Goal: Information Seeking & Learning: Learn about a topic

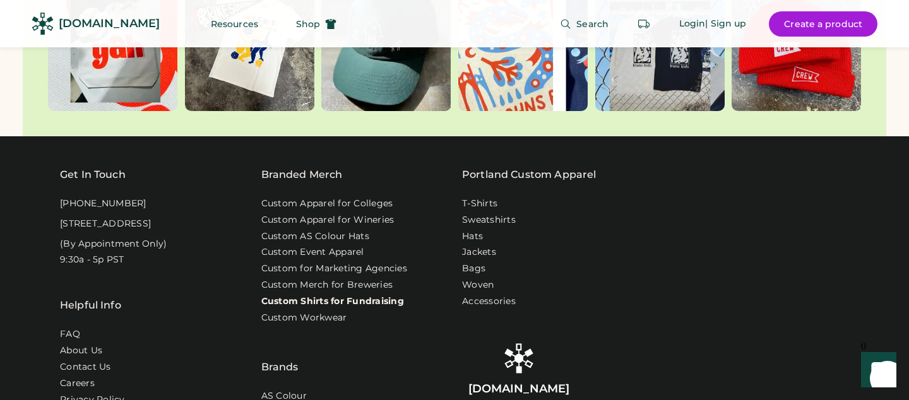
scroll to position [3968, 0]
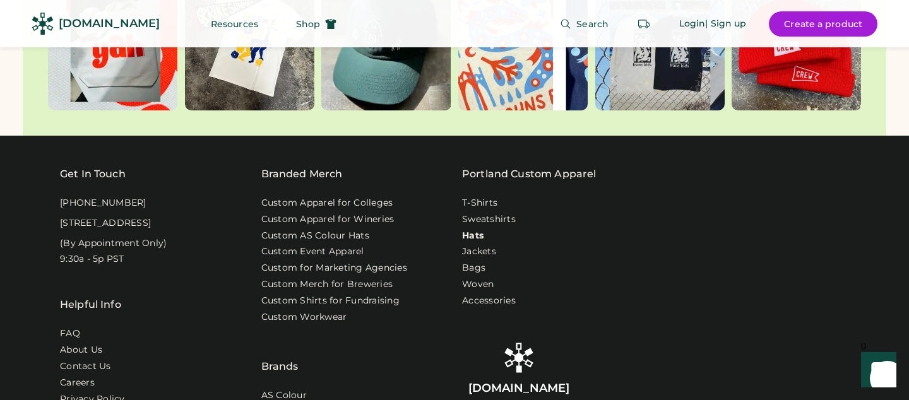
click at [474, 230] on link "Hats" at bounding box center [472, 236] width 21 height 13
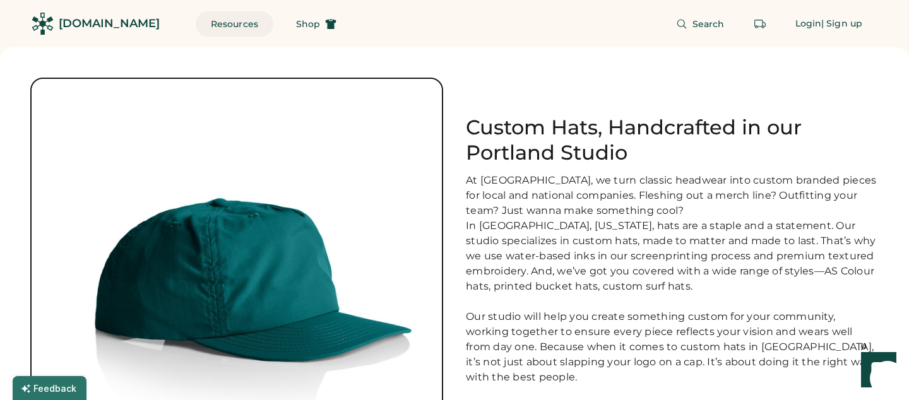
click at [209, 20] on button "Resources" at bounding box center [235, 23] width 78 height 25
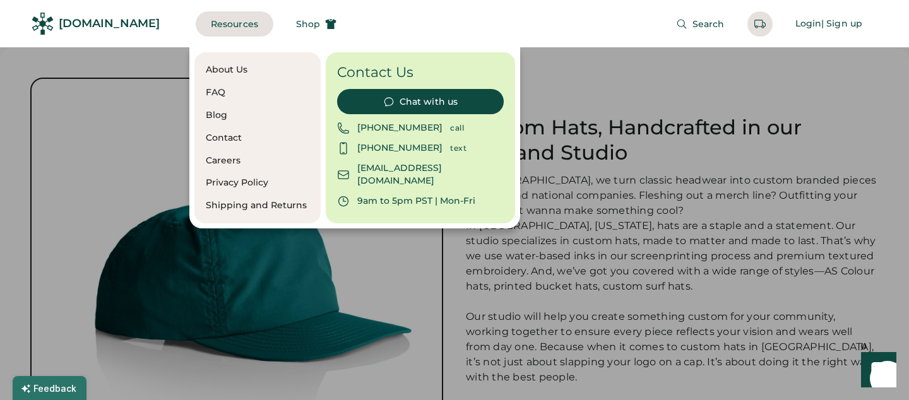
click at [123, 25] on div "[DOMAIN_NAME]" at bounding box center [109, 24] width 101 height 16
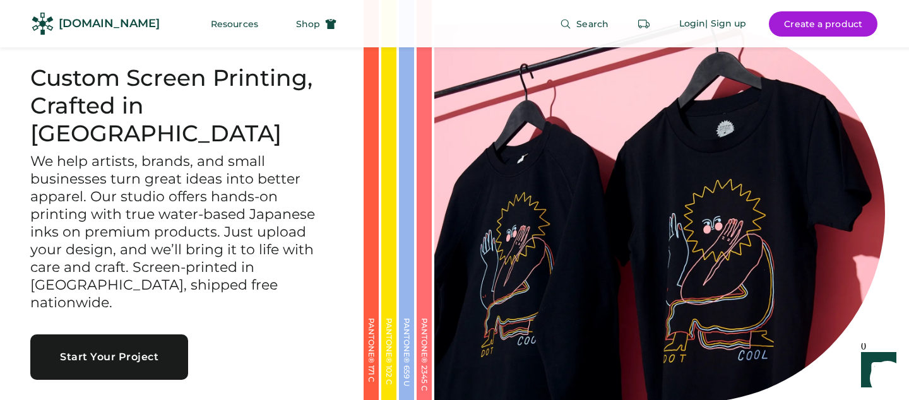
scroll to position [23, 0]
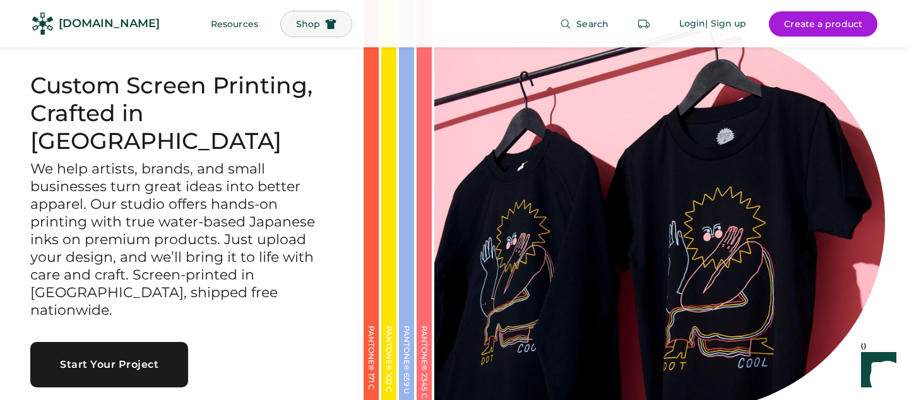
click at [281, 18] on button "Shop" at bounding box center [316, 23] width 71 height 25
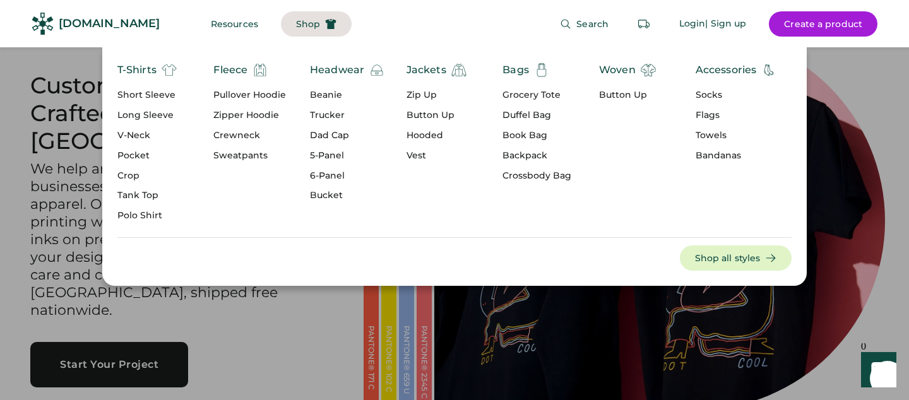
click at [332, 66] on div "Headwear" at bounding box center [337, 70] width 54 height 15
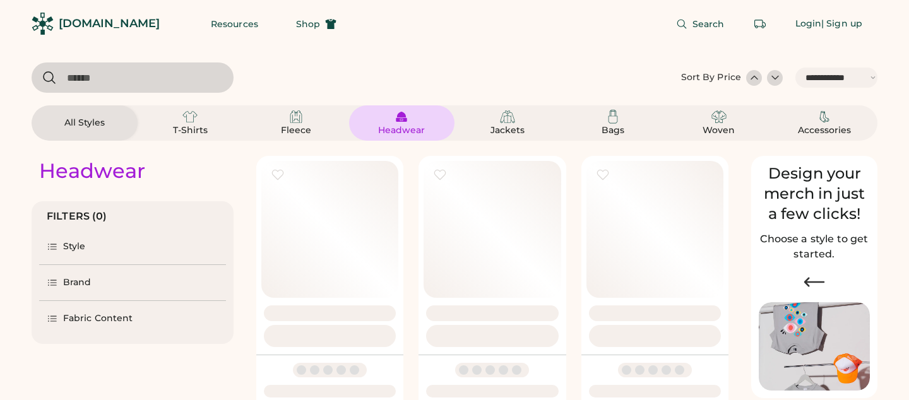
select select "*****"
select select "*"
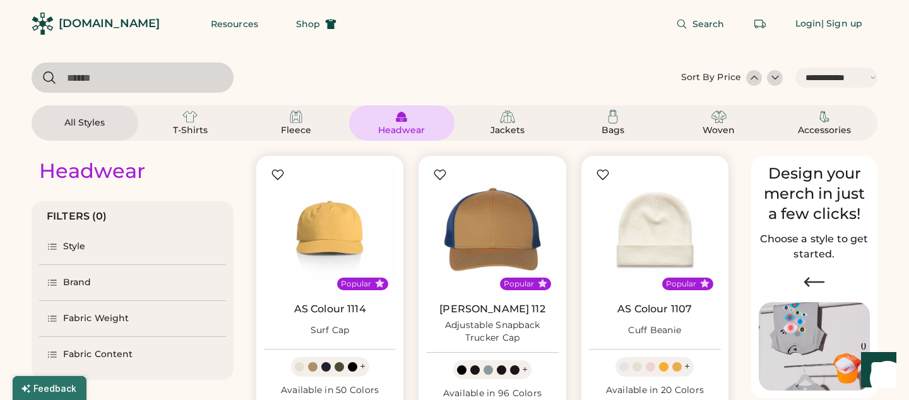
scroll to position [112, 0]
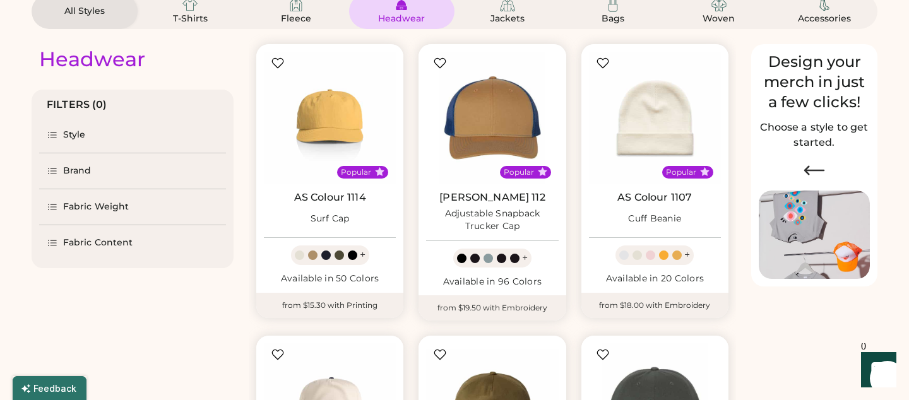
select select "*****"
select select "*"
click at [78, 172] on div "Brand" at bounding box center [77, 171] width 28 height 13
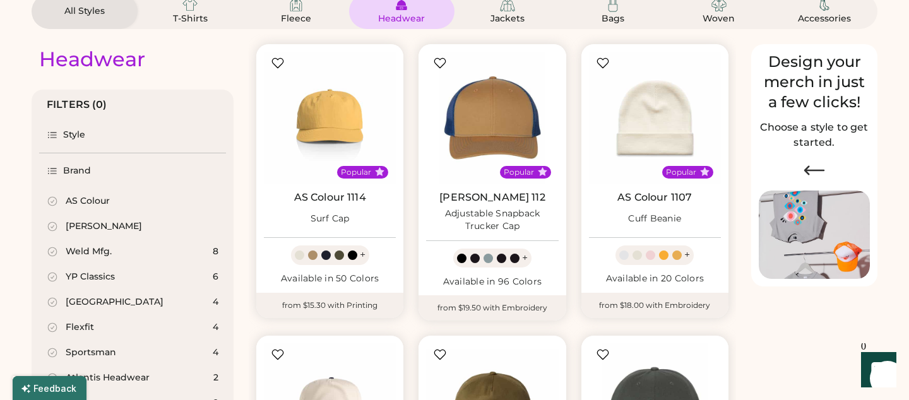
click at [66, 248] on div "Weld Mfg." at bounding box center [89, 252] width 46 height 13
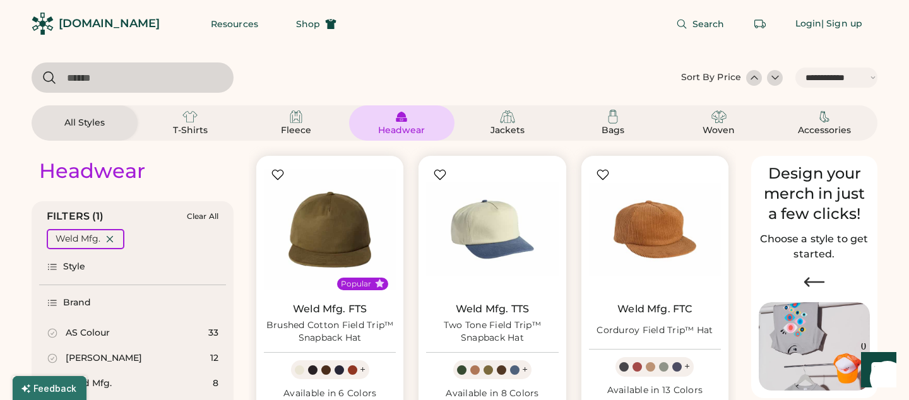
click at [102, 108] on div "All Styles" at bounding box center [85, 122] width 106 height 35
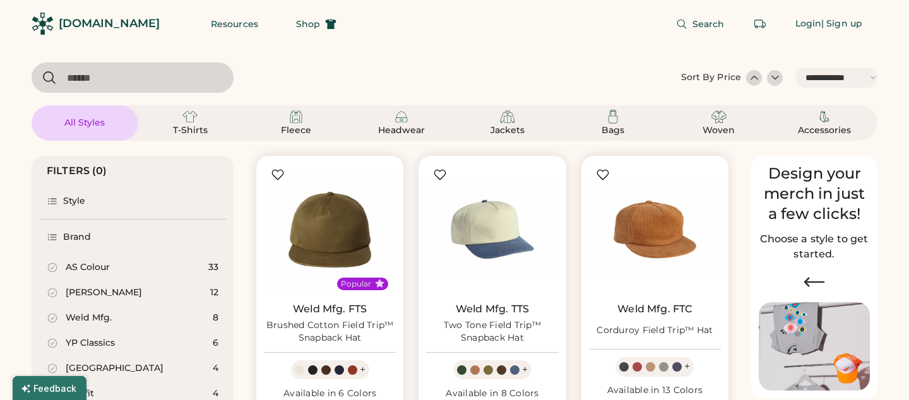
select select "*"
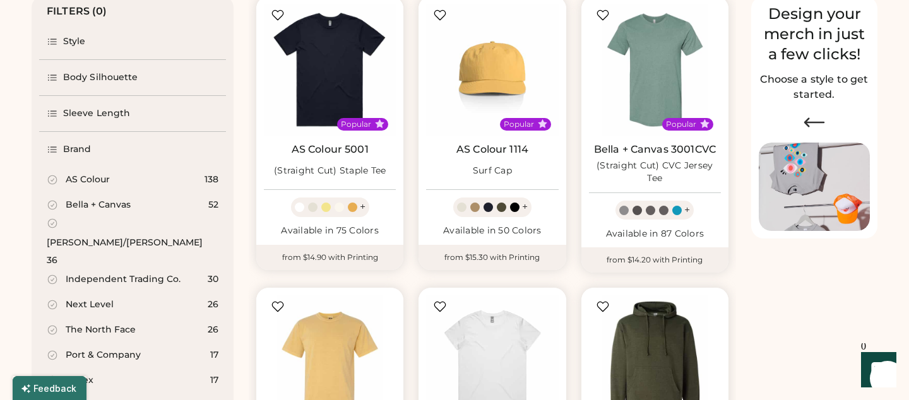
scroll to position [156, 0]
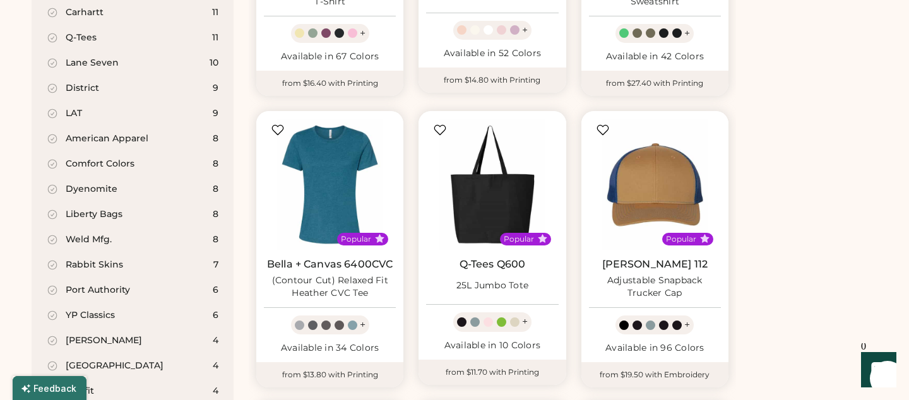
click at [105, 234] on div "Weld Mfg." at bounding box center [89, 240] width 46 height 13
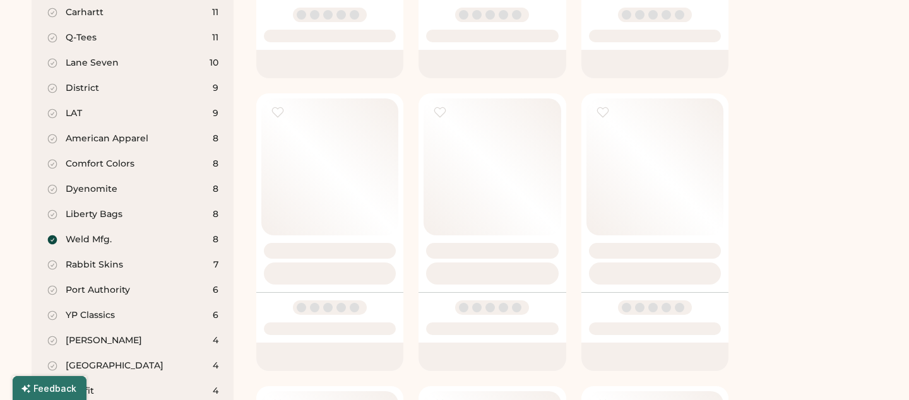
scroll to position [577, 0]
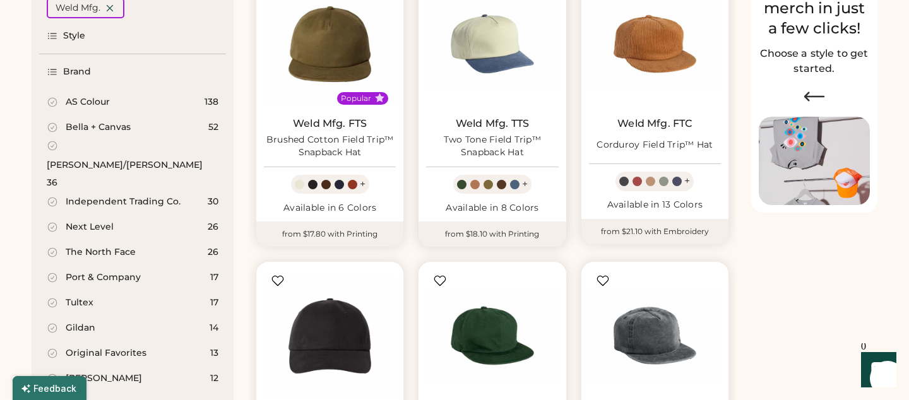
scroll to position [185, 0]
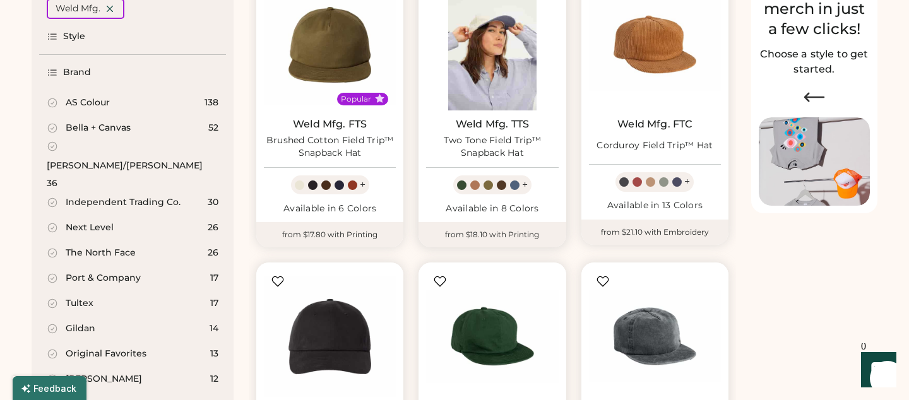
click at [478, 68] on img at bounding box center [492, 45] width 132 height 132
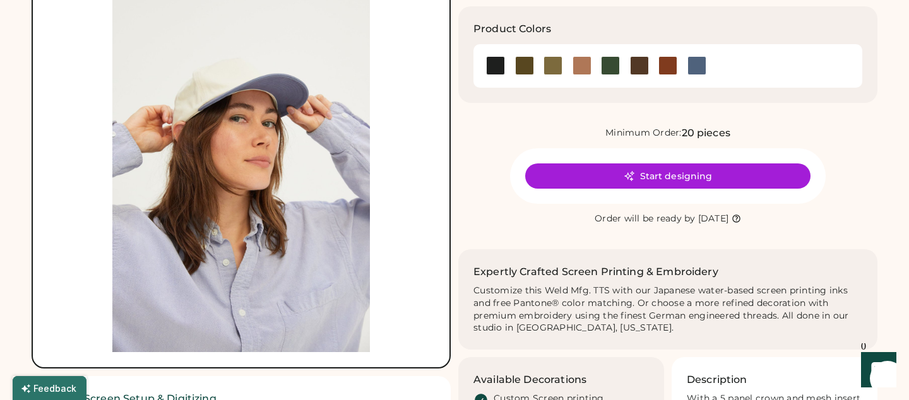
scroll to position [136, 0]
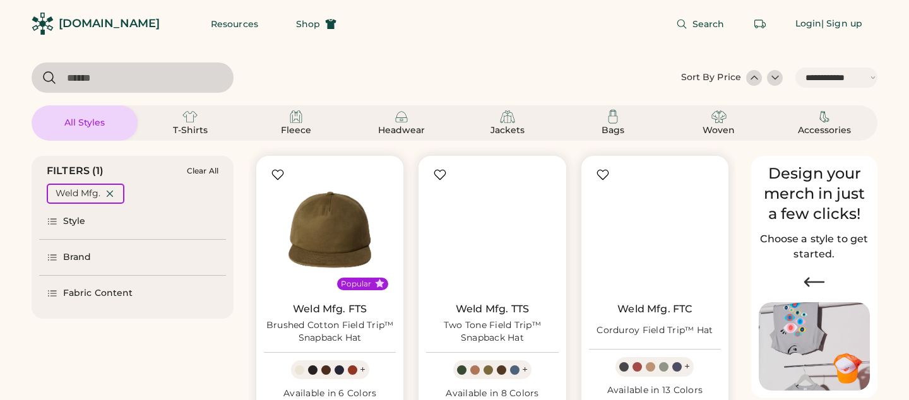
select select "*****"
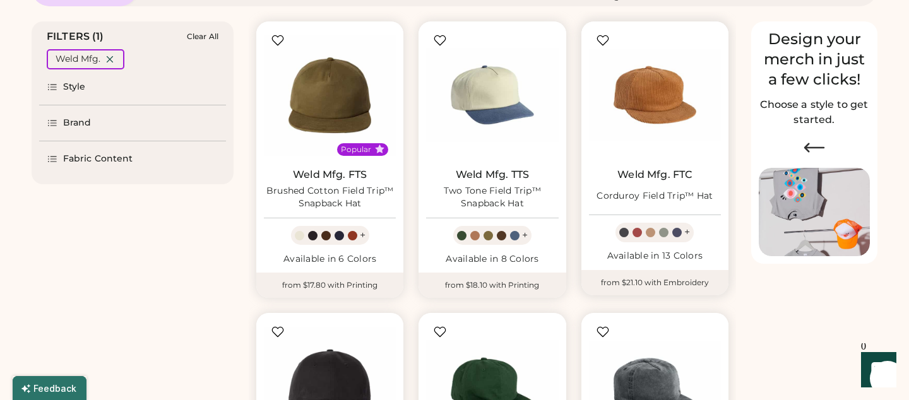
scroll to position [45, 0]
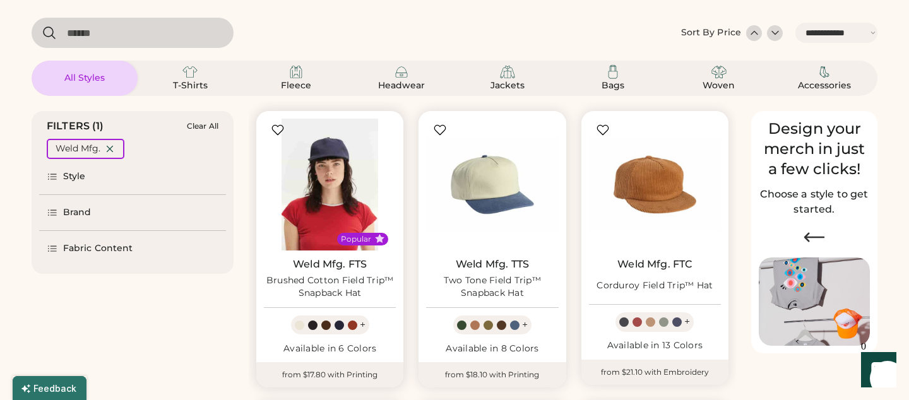
click at [317, 176] on img at bounding box center [330, 185] width 132 height 132
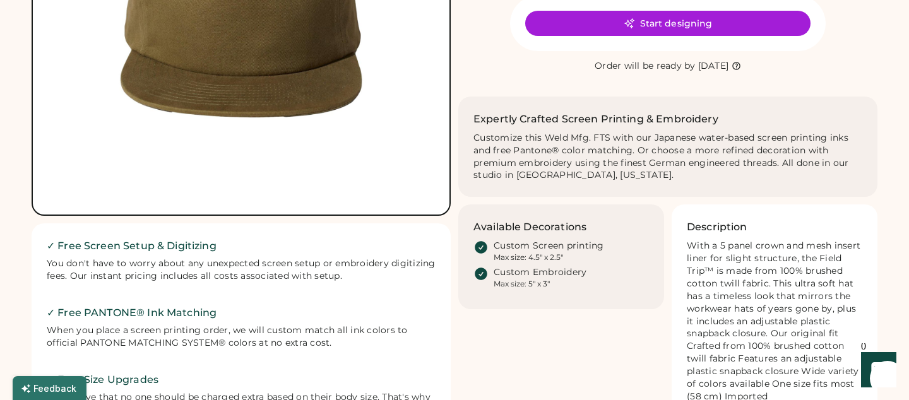
scroll to position [282, 0]
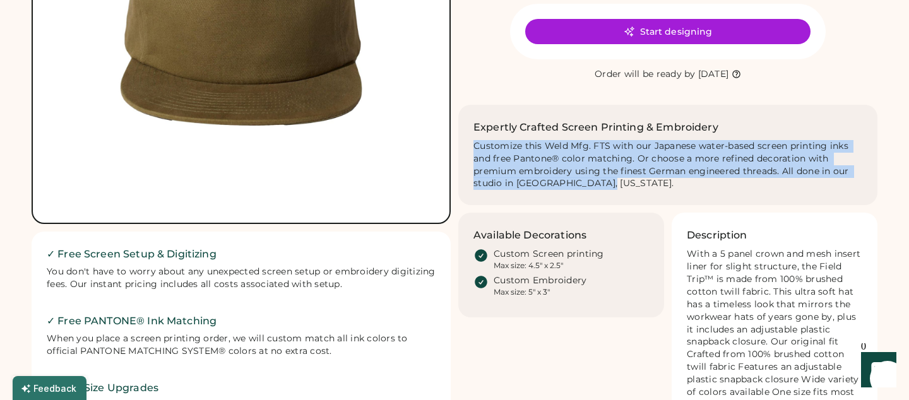
drag, startPoint x: 615, startPoint y: 181, endPoint x: 469, endPoint y: 150, distance: 149.3
click at [469, 150] on div "Expertly Crafted Screen Printing & Embroidery Customize this Weld Mfg. FTS with…" at bounding box center [668, 155] width 419 height 101
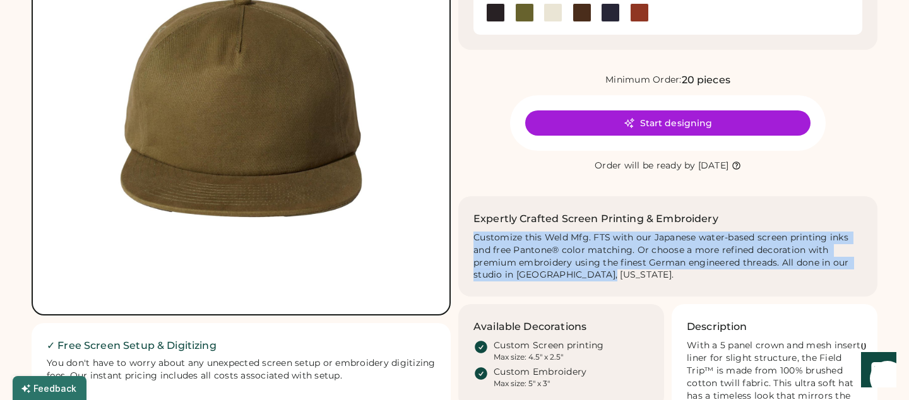
scroll to position [189, 0]
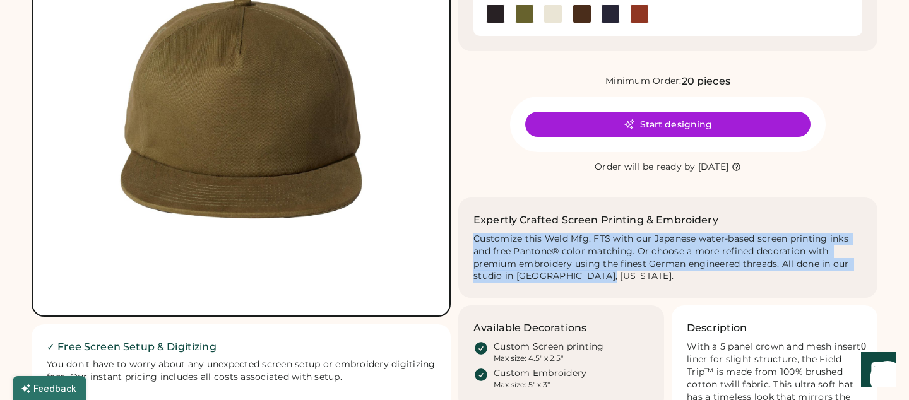
copy div "Customize this Weld Mfg. FTS with our Japanese water-based screen printing inks…"
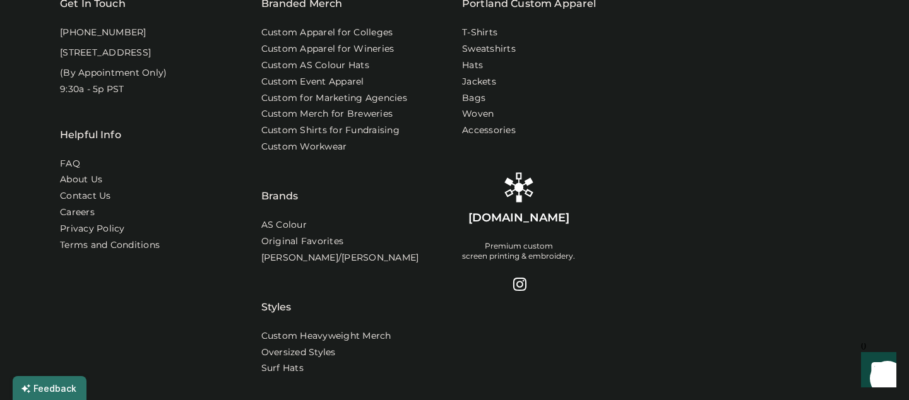
scroll to position [1055, 0]
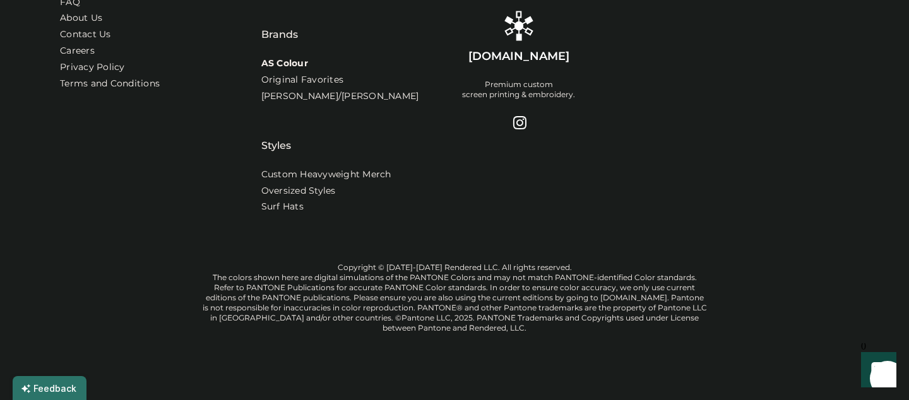
click at [271, 57] on link "AS Colour" at bounding box center [284, 63] width 47 height 13
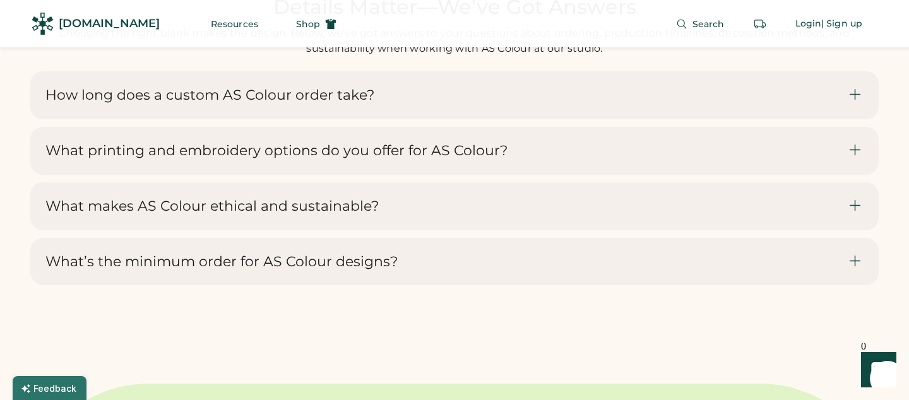
scroll to position [7495, 0]
click at [422, 104] on div "How long does a custom AS Colour order take?" at bounding box center [446, 97] width 803 height 18
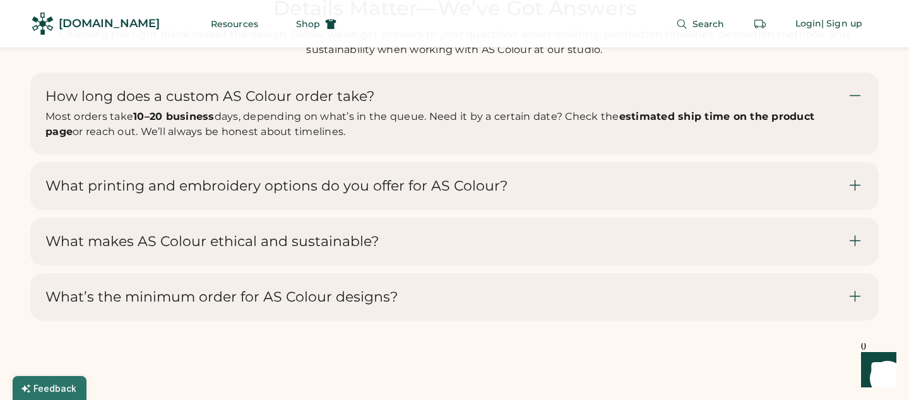
copy div "How long does a custom AS Colour order take? Most orders take 10–20 business da…"
drag, startPoint x: 320, startPoint y: 145, endPoint x: 51, endPoint y: 115, distance: 270.7
click at [51, 114] on div "How long does a custom AS Colour order take? Most orders take 10–20 business da…" at bounding box center [446, 114] width 803 height 52
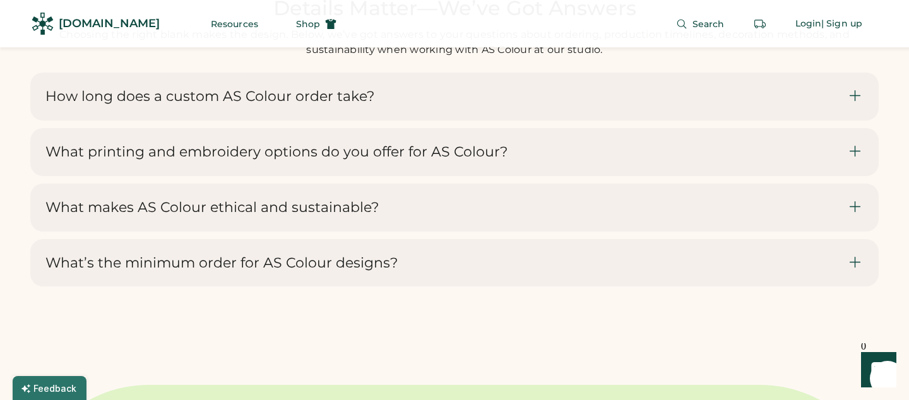
click at [424, 217] on div "What makes AS Colour ethical and sustainable?" at bounding box center [446, 208] width 803 height 18
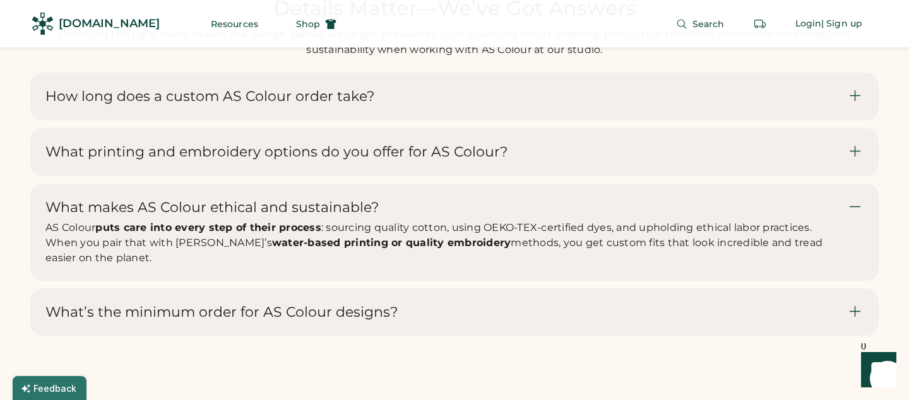
click at [424, 224] on div "What makes AS Colour ethical and sustainable? AS Colour puts care into every st…" at bounding box center [446, 232] width 803 height 67
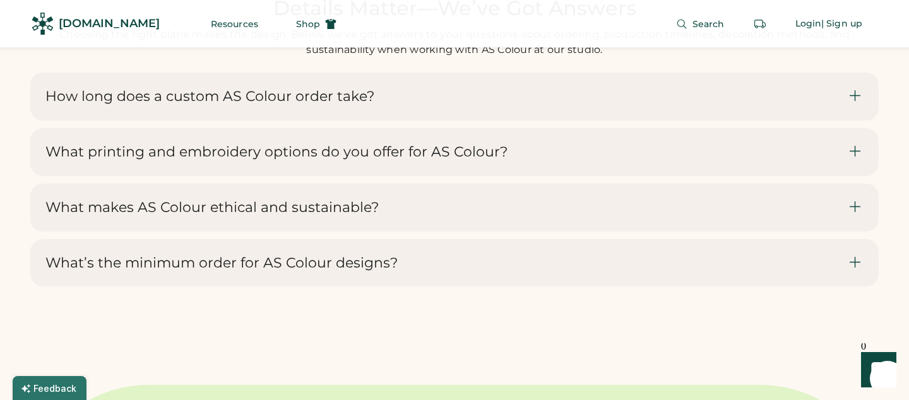
click at [405, 272] on div "What’s the minimum order for AS Colour designs?" at bounding box center [446, 264] width 803 height 18
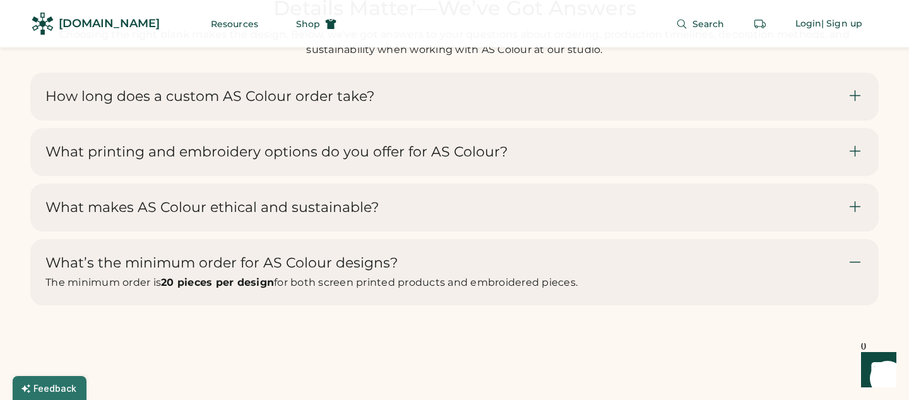
drag, startPoint x: 601, startPoint y: 297, endPoint x: 47, endPoint y: 279, distance: 553.6
click at [47, 279] on div "What’s the minimum order for AS Colour designs? The minimum order is 20 pieces …" at bounding box center [446, 273] width 803 height 37
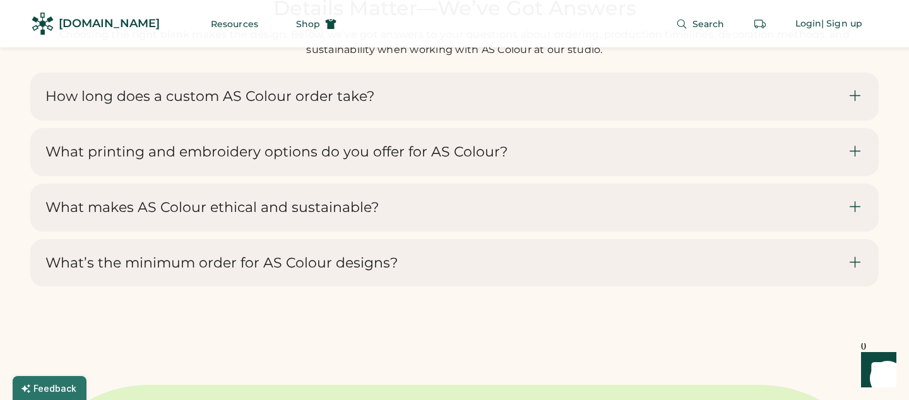
copy div "What’s the minimum order for AS Colour designs? The minimum order is 20 pieces …"
click at [312, 272] on h3 "What’s the minimum order for AS Colour designs?" at bounding box center [221, 264] width 352 height 18
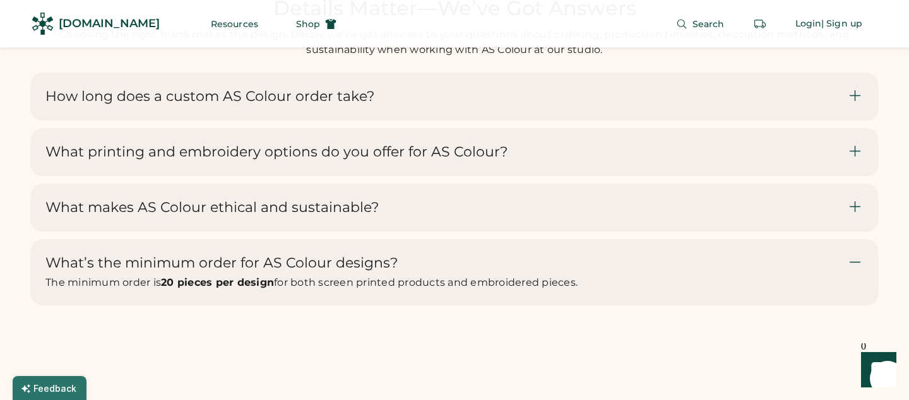
drag, startPoint x: 601, startPoint y: 297, endPoint x: 51, endPoint y: 274, distance: 549.9
click at [51, 274] on div "What’s the minimum order for AS Colour designs? The minimum order is 20 pieces …" at bounding box center [446, 273] width 803 height 37
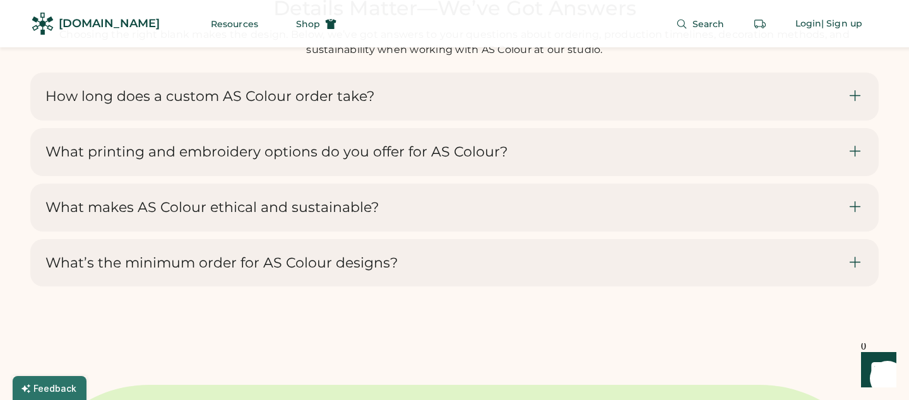
copy div "What’s the minimum order for AS Colour designs? The minimum order is 20 pieces …"
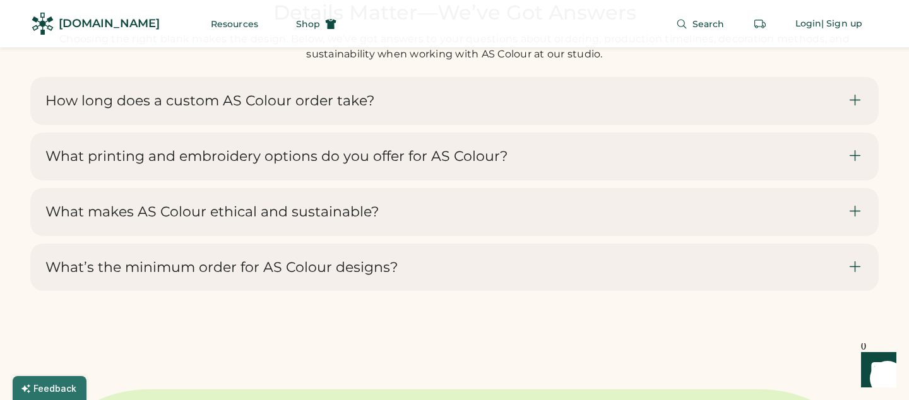
click at [300, 263] on div "What’s the minimum order for AS Colour designs? The minimum order is 20 pieces …" at bounding box center [454, 268] width 849 height 48
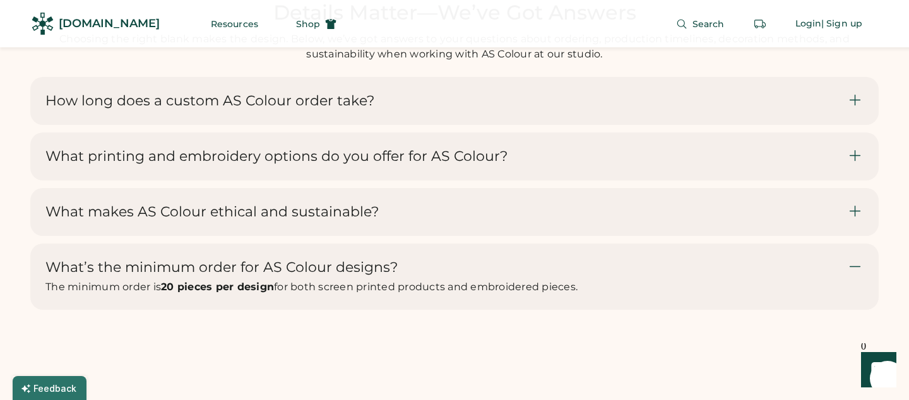
copy div "The minimum order is 20 pieces per design for both screen printed products and …"
drag, startPoint x: 46, startPoint y: 304, endPoint x: 584, endPoint y: 301, distance: 538.1
click at [584, 295] on div "The minimum order is 20 pieces per design for both screen printed products and …" at bounding box center [446, 287] width 803 height 15
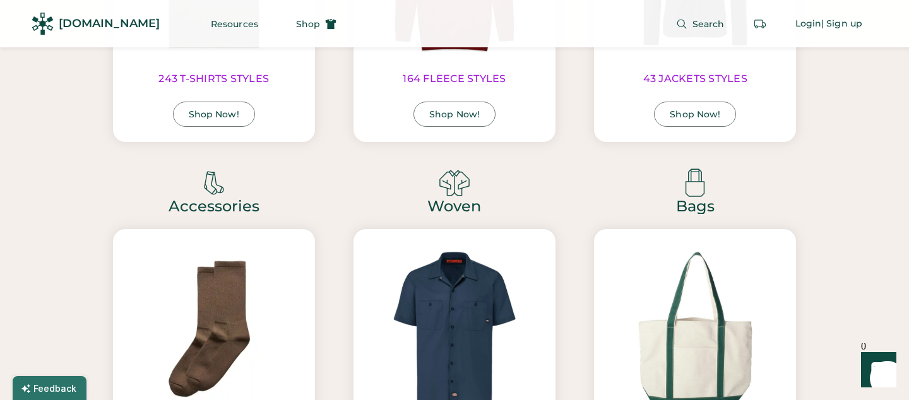
scroll to position [6562, 0]
click at [287, 18] on button "Shop" at bounding box center [316, 23] width 71 height 25
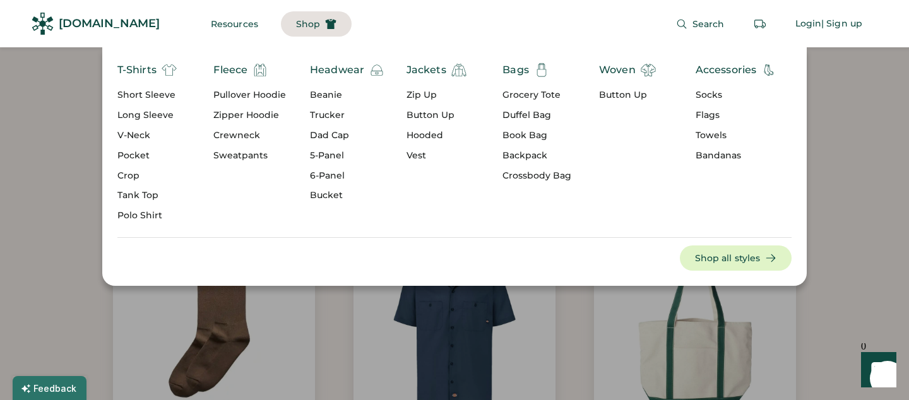
click at [333, 71] on div "Headwear" at bounding box center [337, 70] width 54 height 15
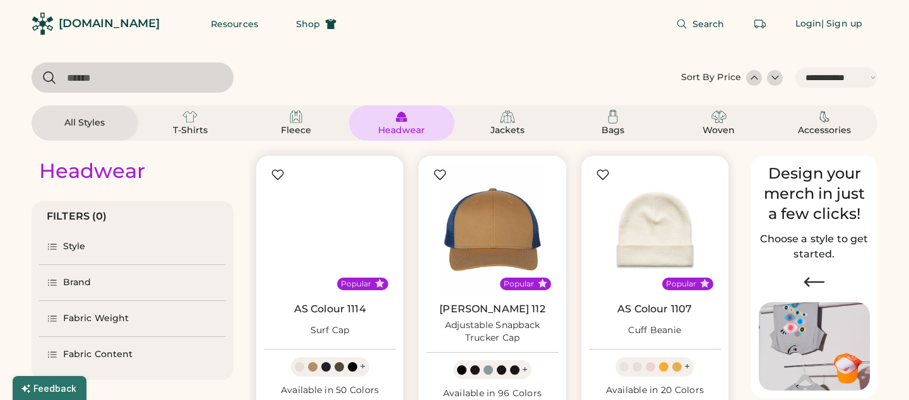
select select "*****"
select select "*"
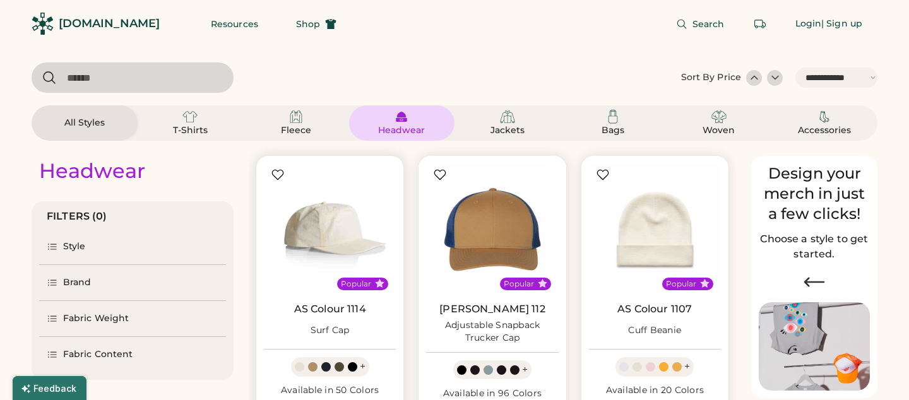
scroll to position [181, 0]
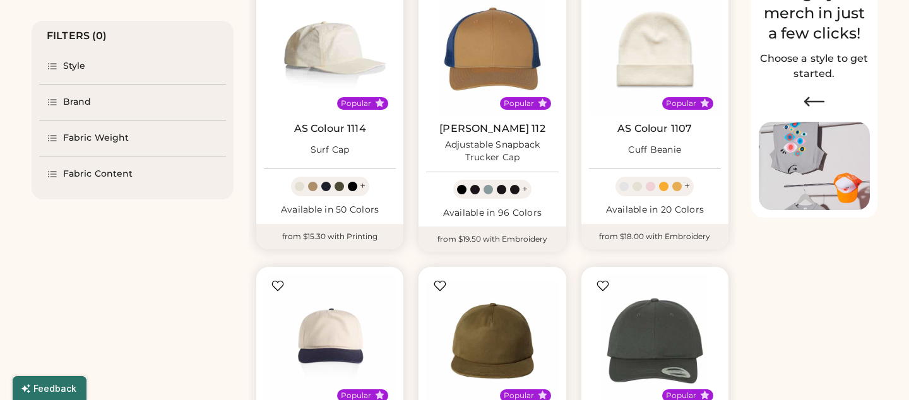
select select "*****"
select select "*"
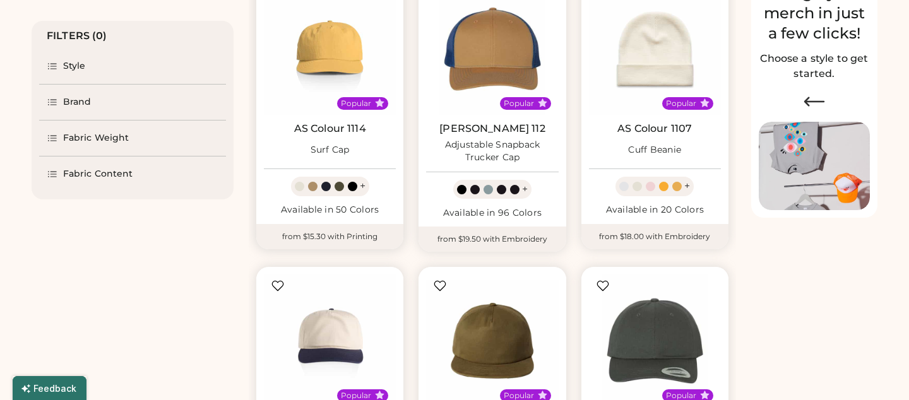
scroll to position [179, 0]
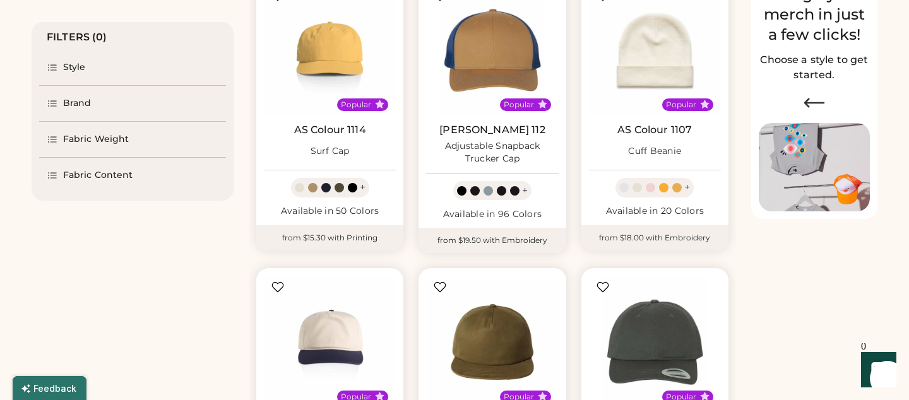
click at [80, 116] on div "Brand" at bounding box center [132, 103] width 187 height 35
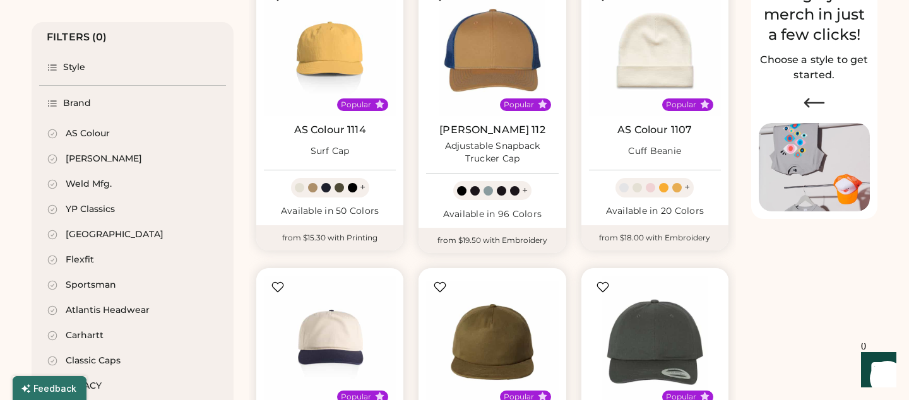
click at [70, 189] on div "Weld Mfg." at bounding box center [89, 184] width 46 height 13
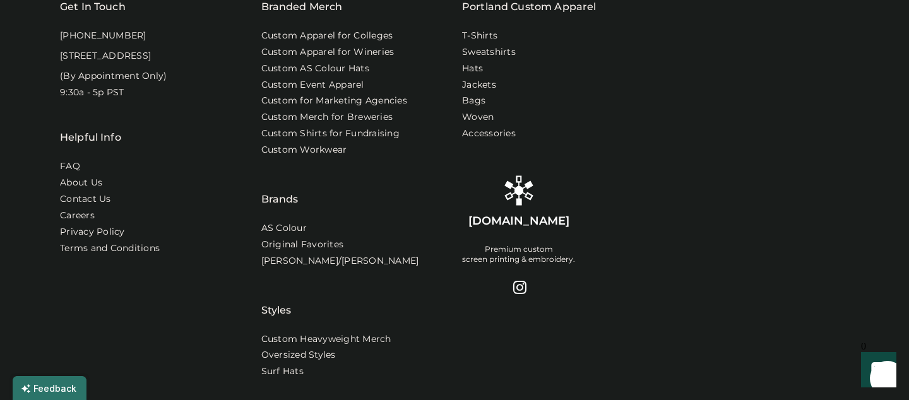
scroll to position [1040, 0]
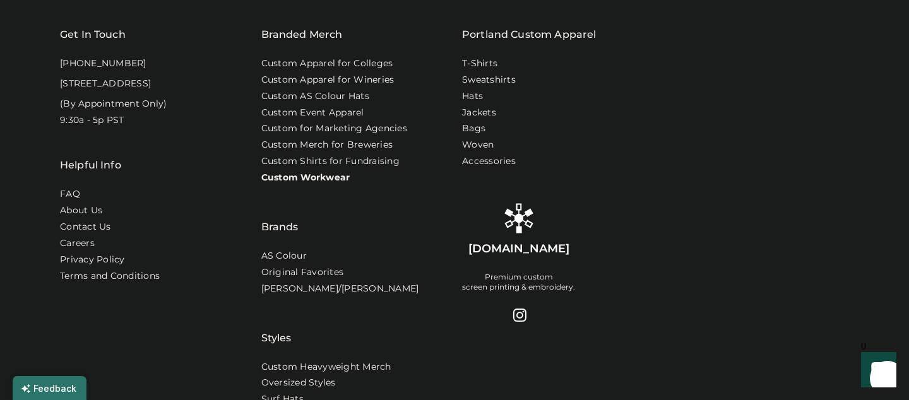
click at [325, 178] on link "Custom Workwear" at bounding box center [305, 178] width 89 height 13
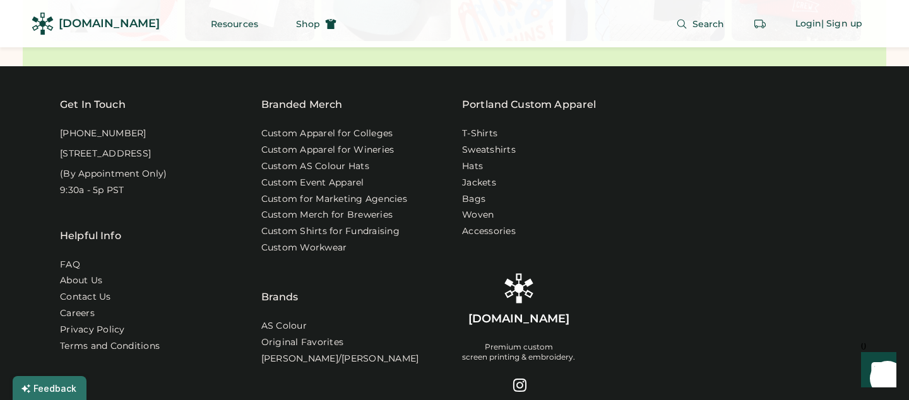
scroll to position [4903, 0]
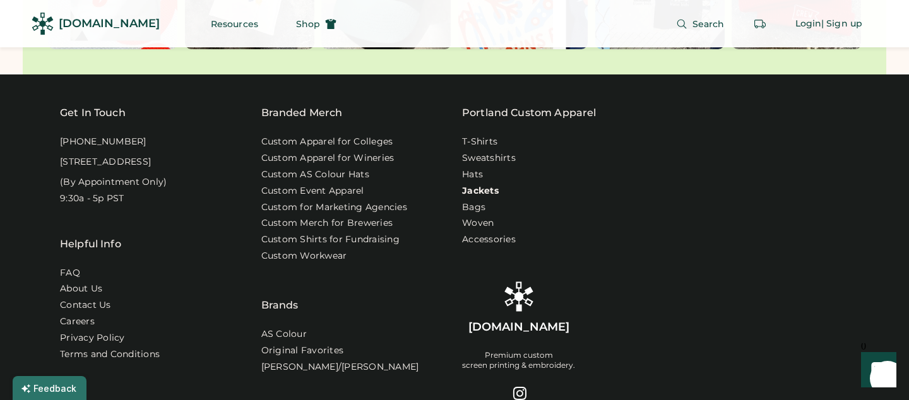
click at [473, 185] on link "Jackets" at bounding box center [480, 191] width 37 height 13
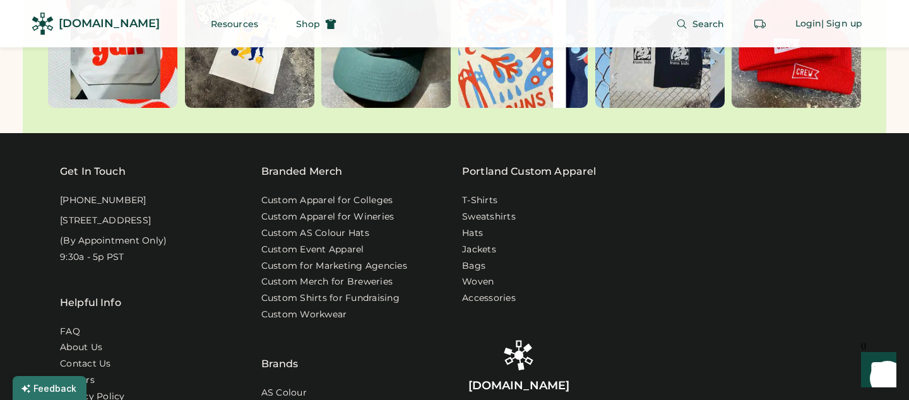
scroll to position [3488, 0]
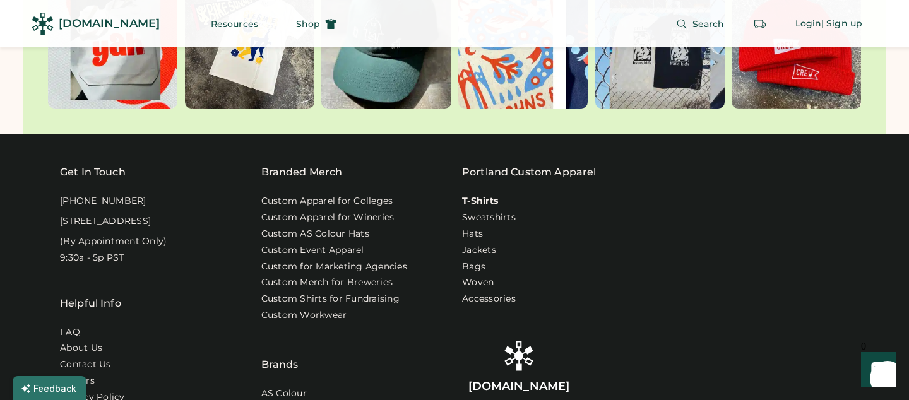
click at [471, 200] on link "T-Shirts" at bounding box center [480, 201] width 36 height 13
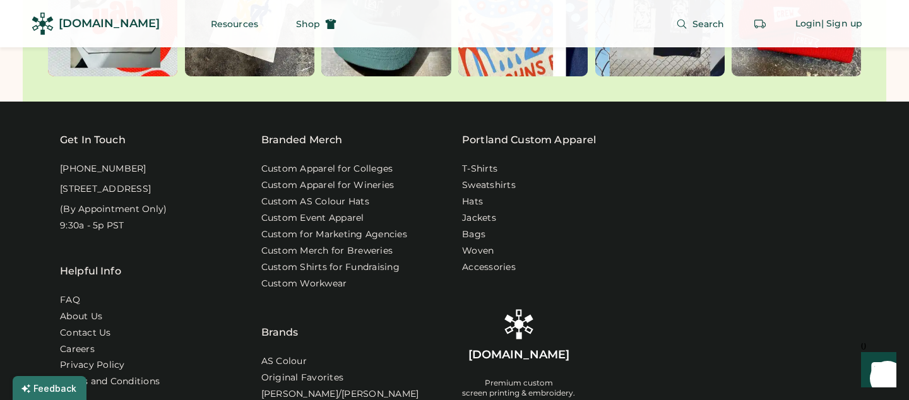
scroll to position [4210, 0]
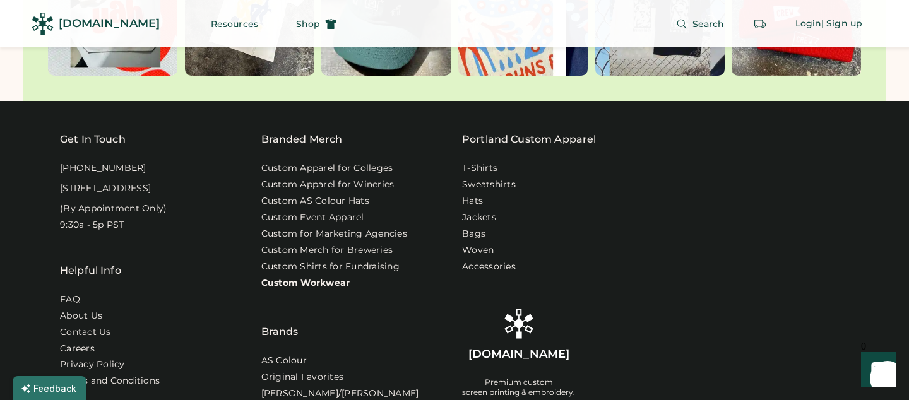
click at [316, 290] on link "Custom Workwear" at bounding box center [305, 283] width 89 height 13
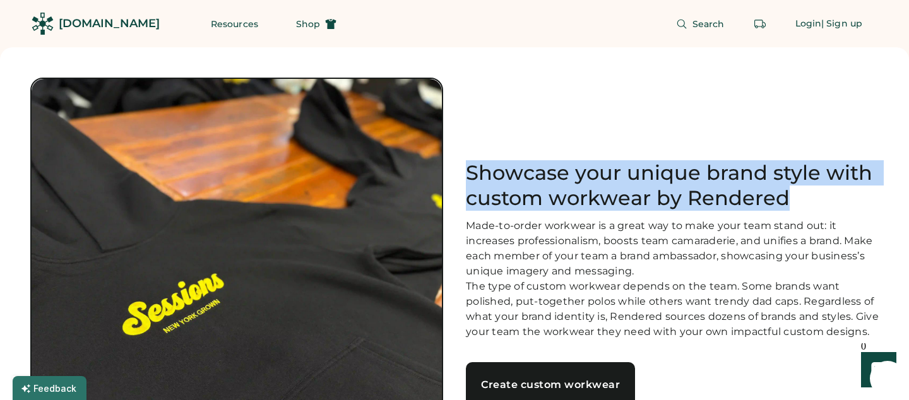
drag, startPoint x: 809, startPoint y: 184, endPoint x: 460, endPoint y: 170, distance: 348.9
click at [460, 170] on div "Showcase your unique brand style with custom workwear by Rendered Made-to-order…" at bounding box center [454, 284] width 849 height 413
copy h1 "Showcase your unique brand style with custom workwear by Rendered"
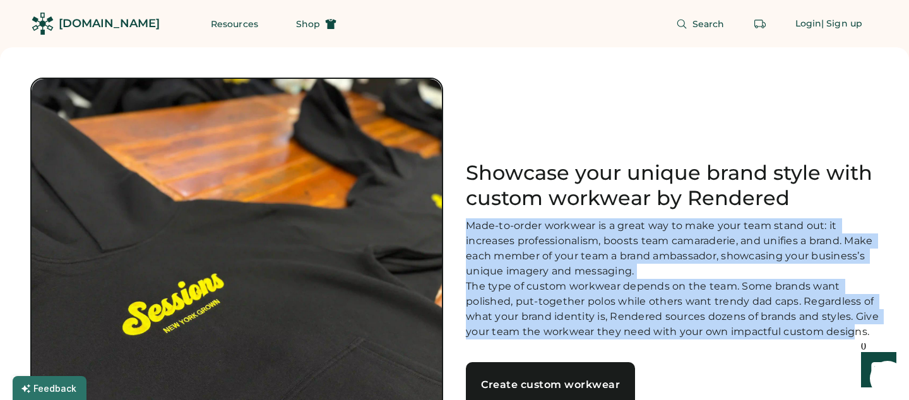
drag, startPoint x: 467, startPoint y: 219, endPoint x: 853, endPoint y: 335, distance: 403.0
click at [853, 335] on div "Made-to-order workwear is a great way to make your team stand out: it increases…" at bounding box center [672, 279] width 413 height 121
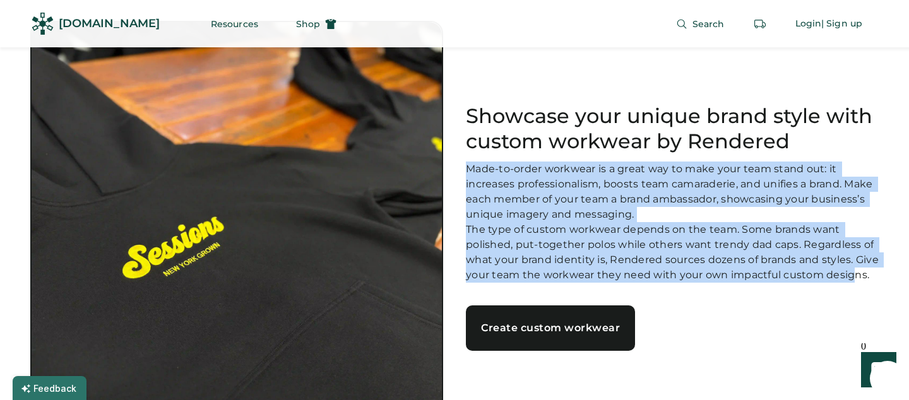
scroll to position [65, 0]
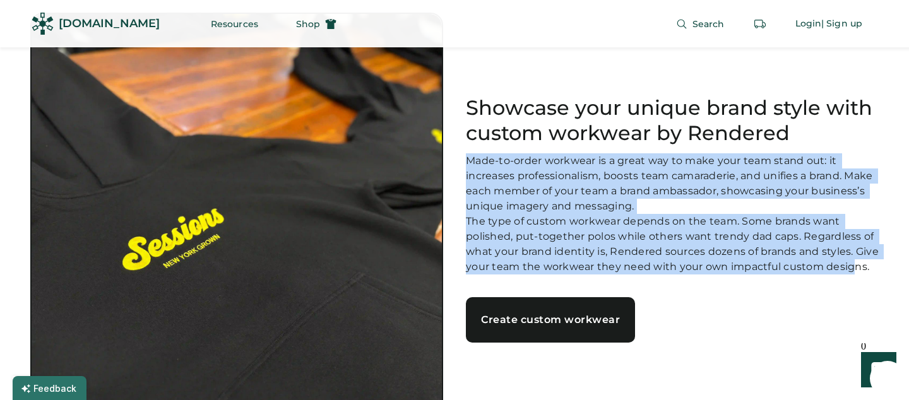
click at [853, 275] on div "Made-to-order workwear is a great way to make your team stand out: it increases…" at bounding box center [672, 213] width 413 height 121
drag, startPoint x: 867, startPoint y: 277, endPoint x: 468, endPoint y: 143, distance: 421.0
click at [468, 143] on div "Showcase your unique brand style with custom workwear by Rendered Made-to-order…" at bounding box center [672, 219] width 413 height 248
copy div "Made-to-order workwear is a great way to make your team stand out: it increases…"
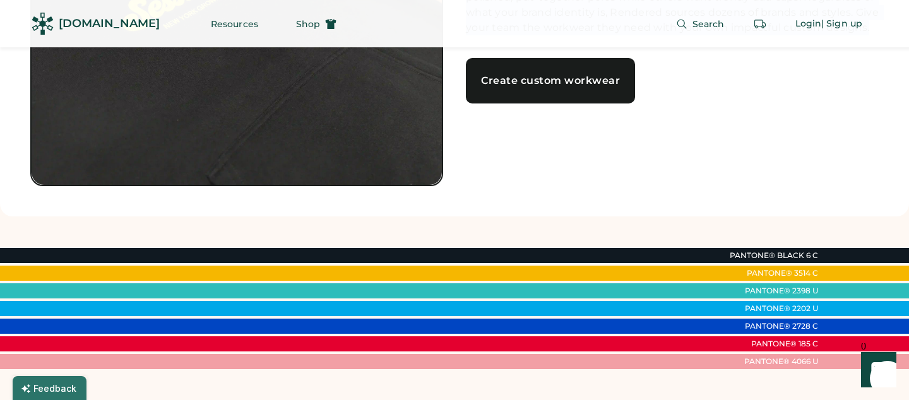
scroll to position [303, 0]
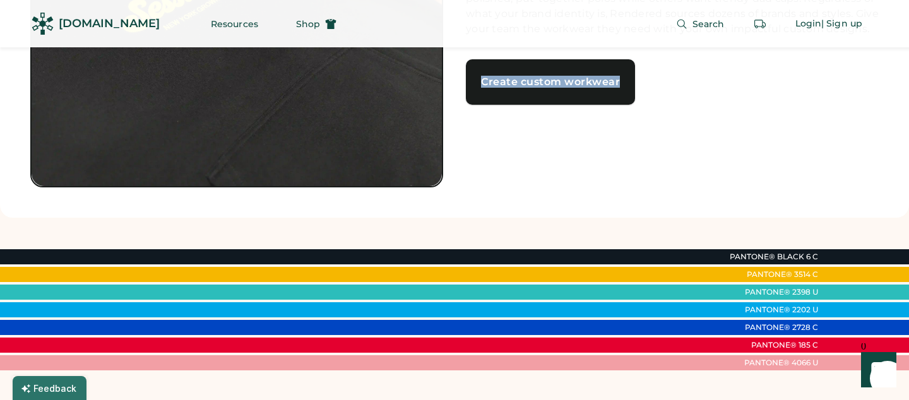
drag, startPoint x: 658, startPoint y: 108, endPoint x: 484, endPoint y: 88, distance: 175.5
copy div "Create custom workwear"
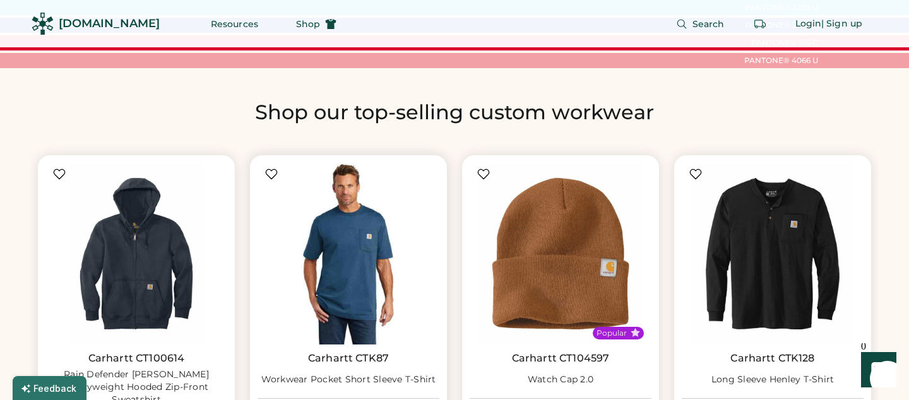
scroll to position [592, 0]
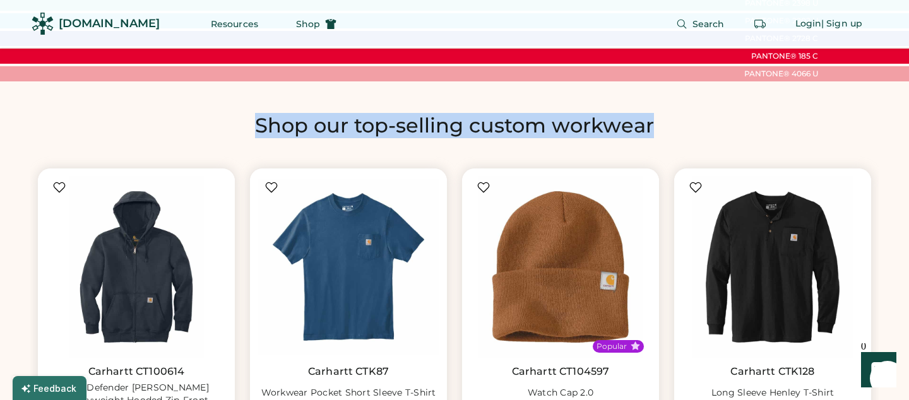
drag, startPoint x: 689, startPoint y: 119, endPoint x: 255, endPoint y: 126, distance: 433.9
click at [255, 126] on h2 "Shop our top-selling custom workwear" at bounding box center [454, 125] width 849 height 25
copy h2 "Shop our top-selling custom workwear"
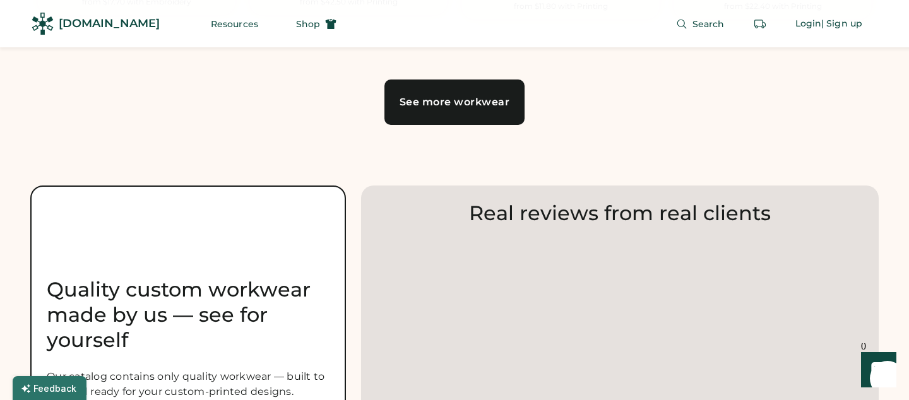
scroll to position [1783, 0]
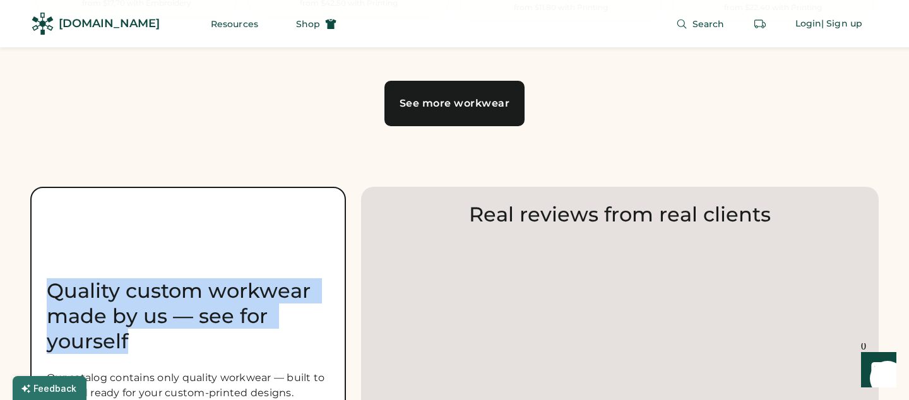
drag, startPoint x: 133, startPoint y: 333, endPoint x: 43, endPoint y: 274, distance: 107.7
click at [43, 274] on div "Quality custom workwear made by us — see for yourself Our catalog contains only…" at bounding box center [188, 370] width 316 height 366
copy div "Quality custom workwear made by us — see for yourself"
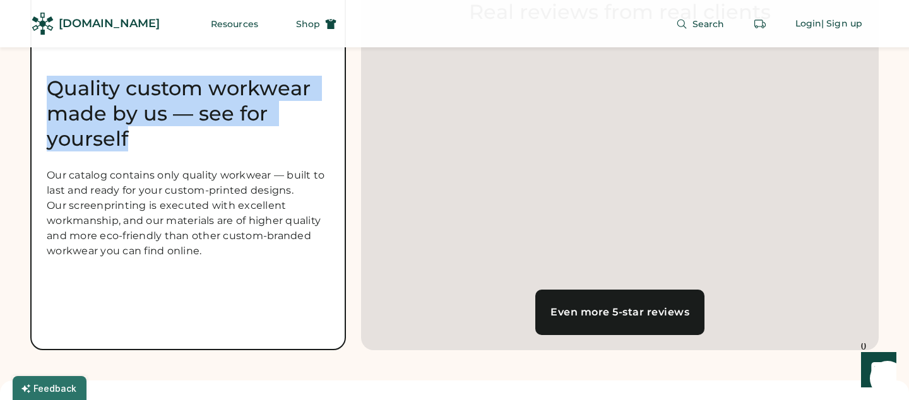
scroll to position [1984, 0]
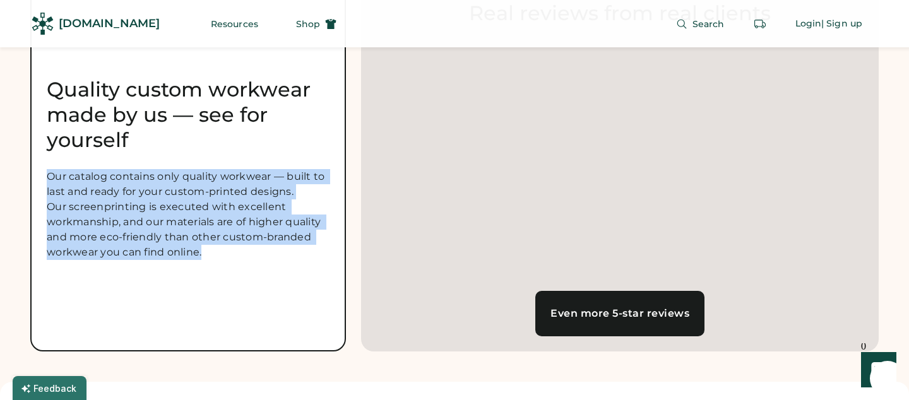
drag, startPoint x: 231, startPoint y: 257, endPoint x: 49, endPoint y: 155, distance: 209.2
click at [49, 155] on div "Quality custom workwear made by us — see for yourself Our catalog contains only…" at bounding box center [188, 168] width 316 height 366
copy div "Our catalog contains only quality workwear — built to last and ready for your c…"
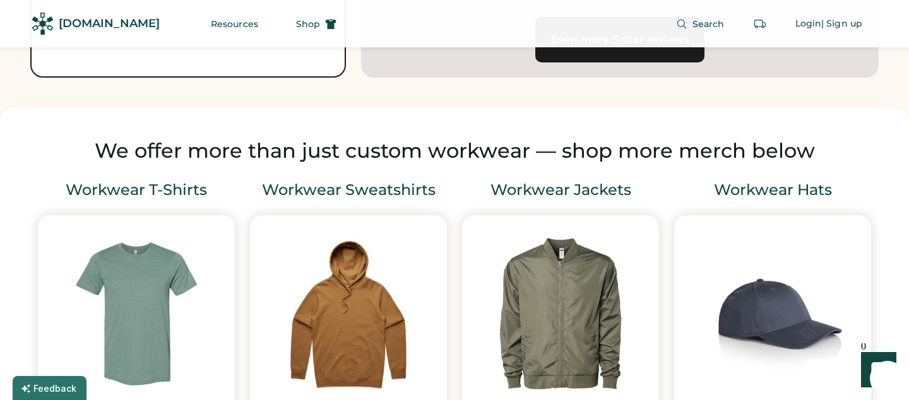
scroll to position [2257, 0]
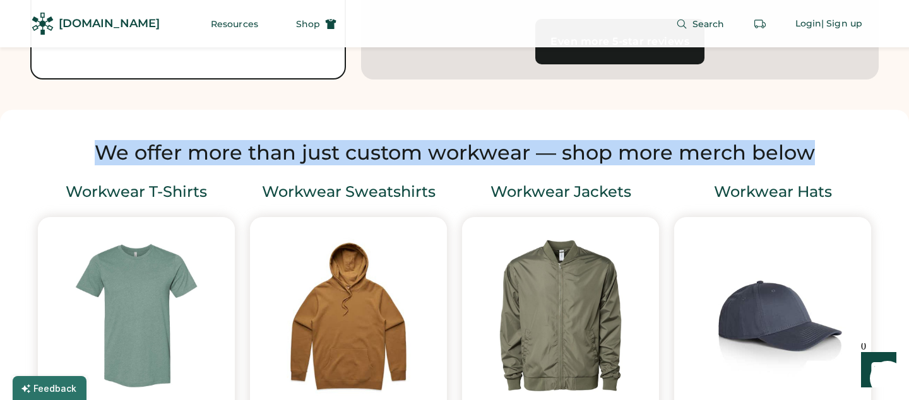
drag, startPoint x: 827, startPoint y: 144, endPoint x: 81, endPoint y: 123, distance: 746.2
click at [80, 123] on div "We offer more than just custom workwear — shop more merch below Workwear T-Shir…" at bounding box center [454, 300] width 909 height 380
copy h2 "We offer more than just custom workwear — shop more merch below"
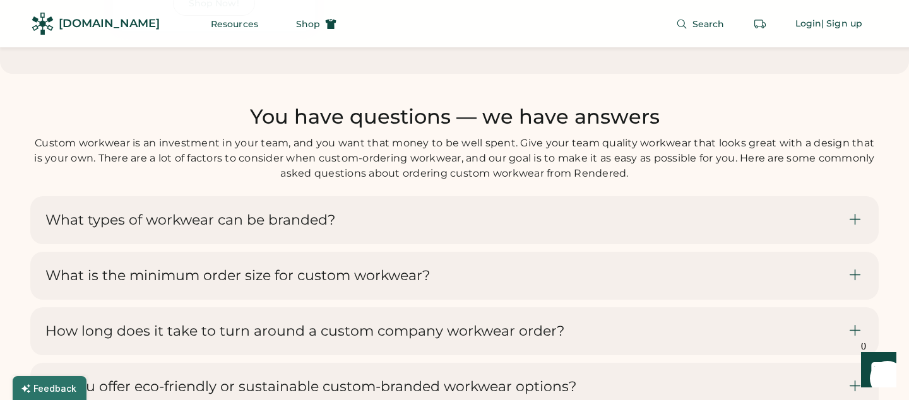
scroll to position [4118, 0]
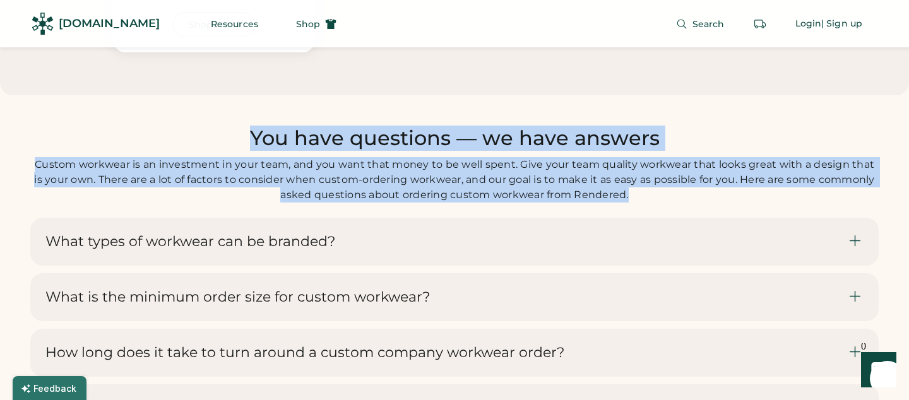
drag, startPoint x: 649, startPoint y: 186, endPoint x: 247, endPoint y: 123, distance: 407.2
click at [247, 126] on div "You have questions — we have answers Custom workwear is an investment in your t…" at bounding box center [454, 164] width 849 height 77
copy div "You have questions — we have answers Custom workwear is an investment in your t…"
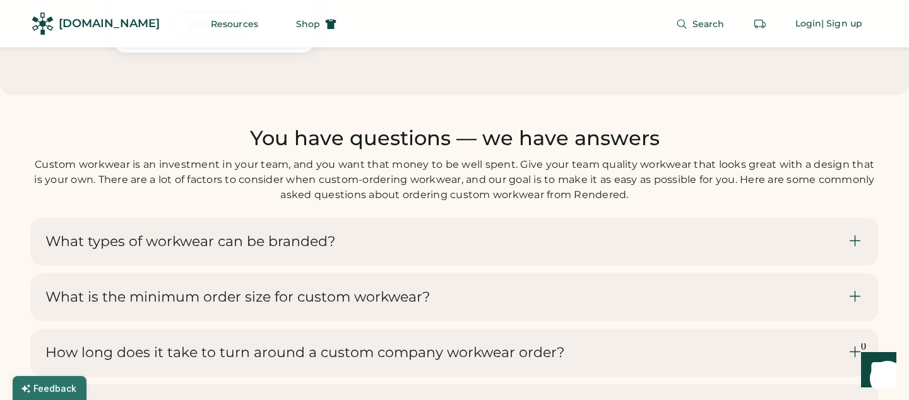
click at [303, 236] on h3 "What types of workwear can be branded?" at bounding box center [190, 242] width 290 height 18
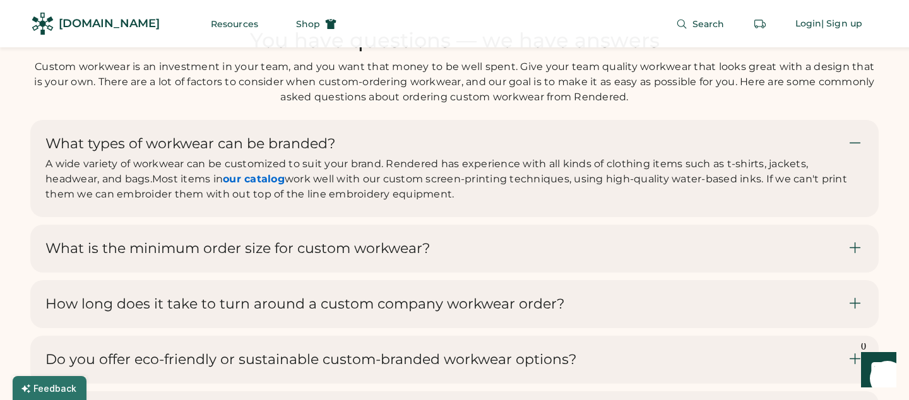
scroll to position [4207, 0]
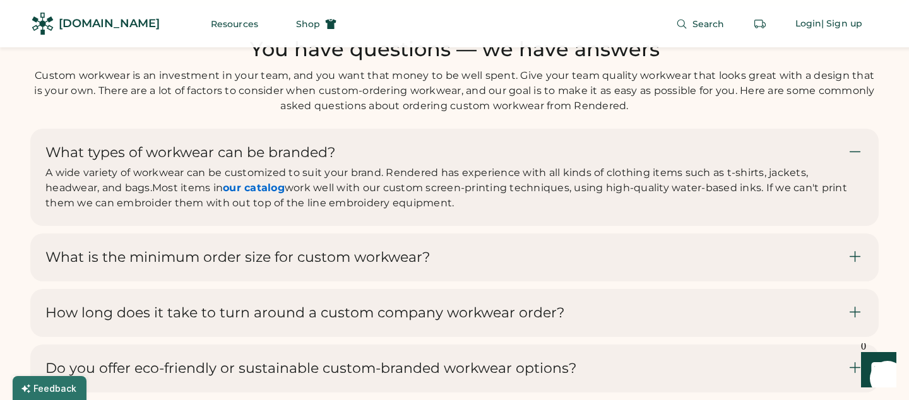
drag, startPoint x: 404, startPoint y: 207, endPoint x: 47, endPoint y: 142, distance: 362.7
click at [47, 144] on div "What types of workwear can be branded? A wide variety of workwear can be custom…" at bounding box center [446, 177] width 803 height 67
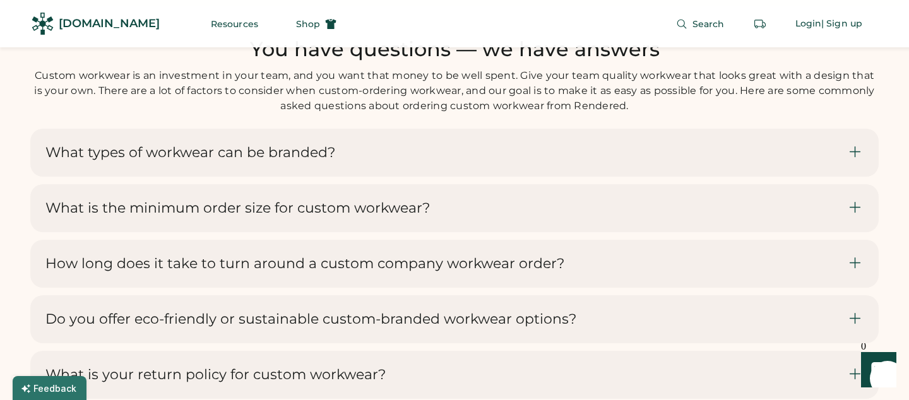
copy div "What types of workwear can be branded? A wide variety of workwear can be custom…"
click at [280, 144] on h3 "What types of workwear can be branded?" at bounding box center [190, 153] width 290 height 18
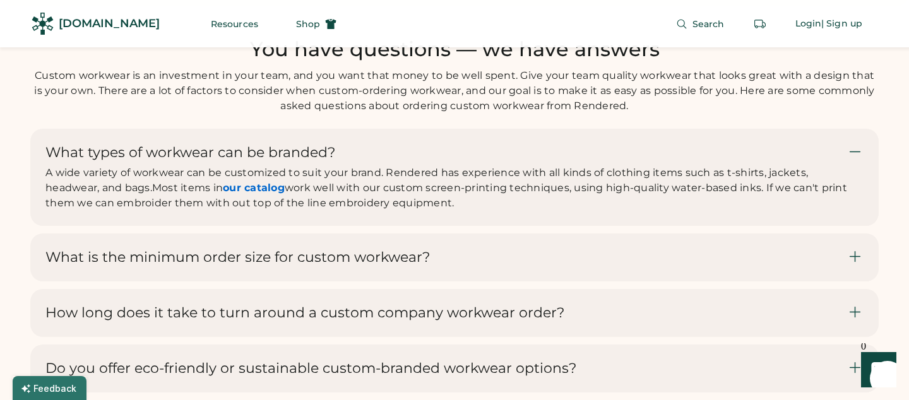
copy div "A wide variety of workwear can be customized to suit your brand. Rendered has e…"
drag, startPoint x: 45, startPoint y: 162, endPoint x: 380, endPoint y: 207, distance: 338.3
click at [380, 207] on div "What types of workwear can be branded? A wide variety of workwear can be custom…" at bounding box center [454, 177] width 849 height 97
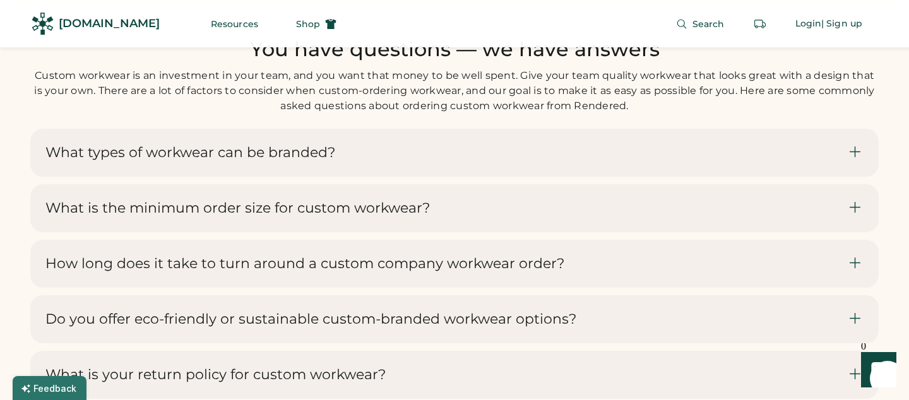
click at [309, 200] on h3 "What is the minimum order size for custom workwear?" at bounding box center [237, 209] width 385 height 18
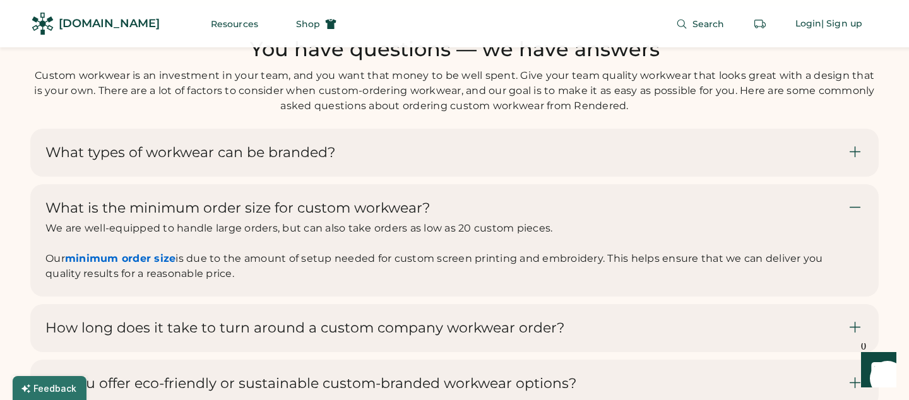
drag, startPoint x: 269, startPoint y: 272, endPoint x: 52, endPoint y: 194, distance: 230.9
click at [52, 193] on div "What is the minimum order size for custom workwear? We are well-equipped to han…" at bounding box center [454, 240] width 849 height 112
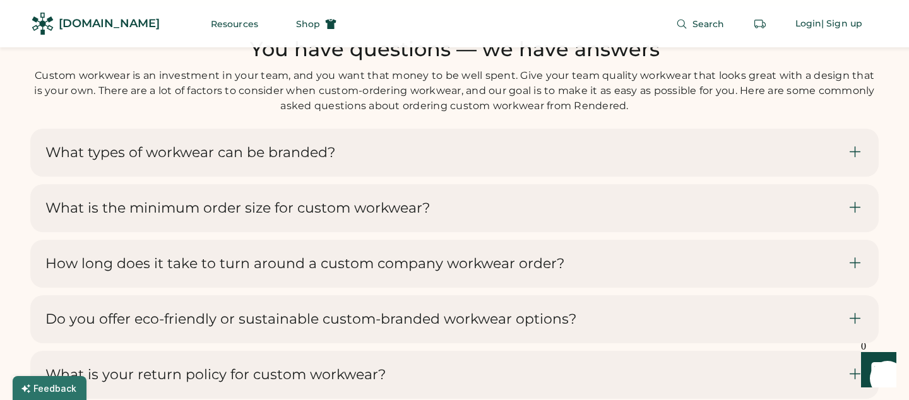
click at [257, 229] on div "What is the minimum order size for custom workwear? We are well-equipped to han…" at bounding box center [454, 212] width 849 height 56
click at [219, 260] on h3 "How long does it take to turn around a custom company workwear order?" at bounding box center [304, 264] width 519 height 18
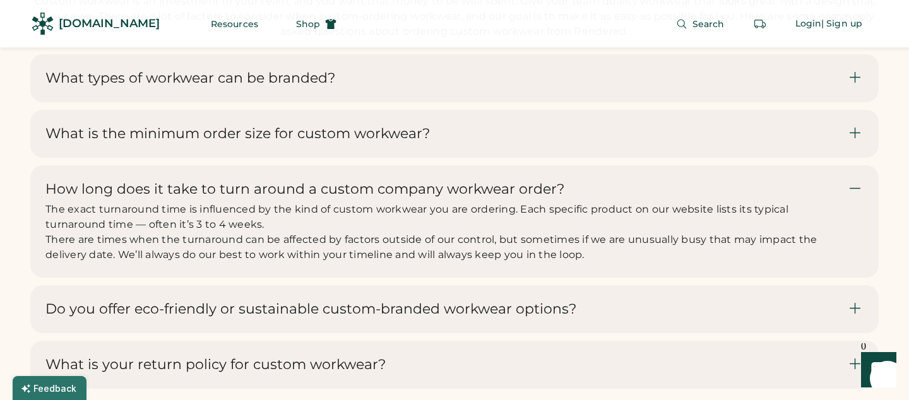
scroll to position [4288, 0]
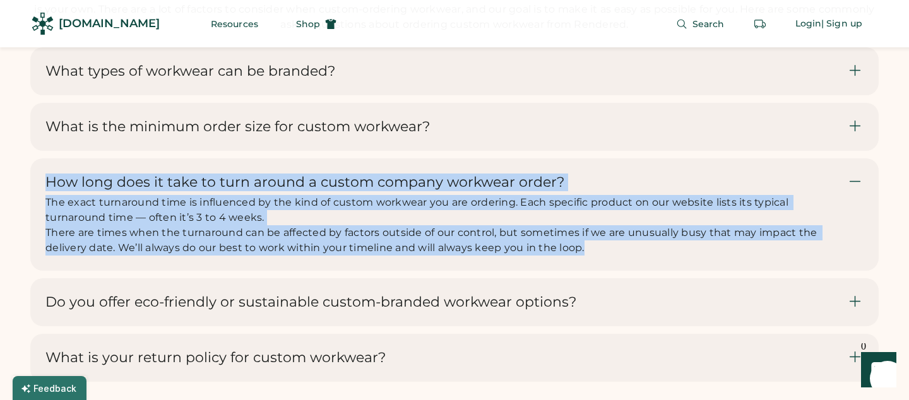
drag, startPoint x: 606, startPoint y: 257, endPoint x: 47, endPoint y: 178, distance: 563.8
click at [48, 177] on div "How long does it take to turn around a custom company workwear order? The exact…" at bounding box center [446, 215] width 803 height 82
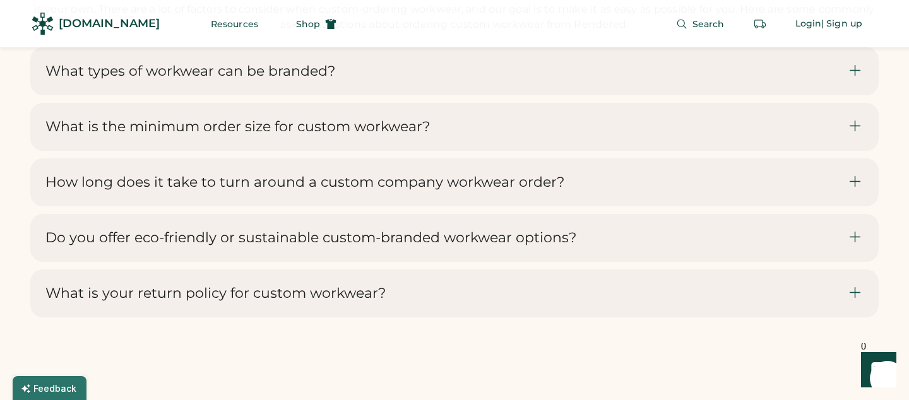
click at [288, 229] on h3 "Do you offer eco-friendly or sustainable custom-branded workwear options?" at bounding box center [310, 238] width 531 height 18
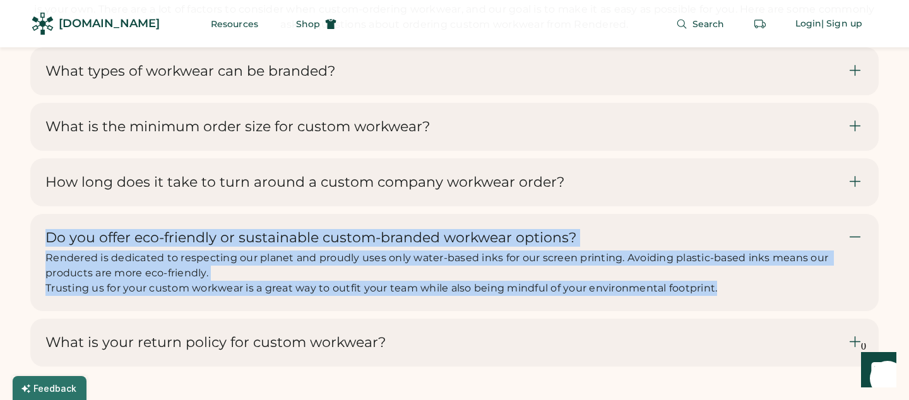
drag, startPoint x: 741, startPoint y: 279, endPoint x: 44, endPoint y: 230, distance: 698.3
click at [44, 230] on div "Do you offer eco-friendly or sustainable custom-branded workwear options? Rende…" at bounding box center [454, 262] width 849 height 97
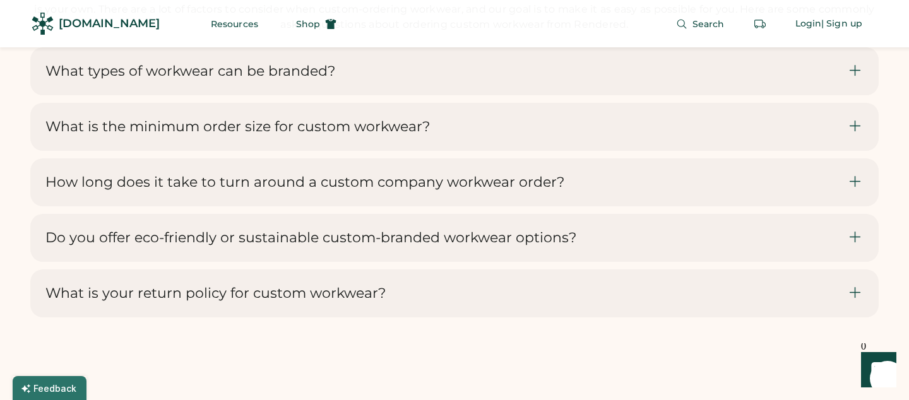
click at [266, 285] on h3 "What is your return policy for custom workwear?" at bounding box center [215, 294] width 340 height 18
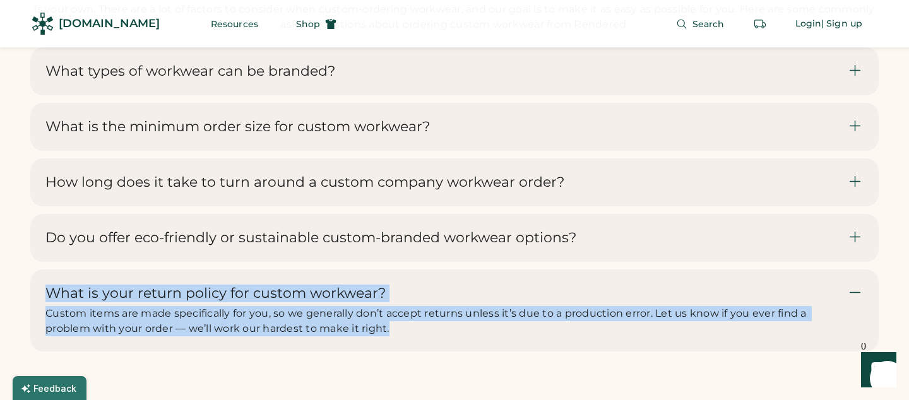
drag, startPoint x: 425, startPoint y: 318, endPoint x: 47, endPoint y: 289, distance: 378.8
click at [47, 288] on div "What is your return policy for custom workwear? Custom items are made specifica…" at bounding box center [446, 311] width 803 height 52
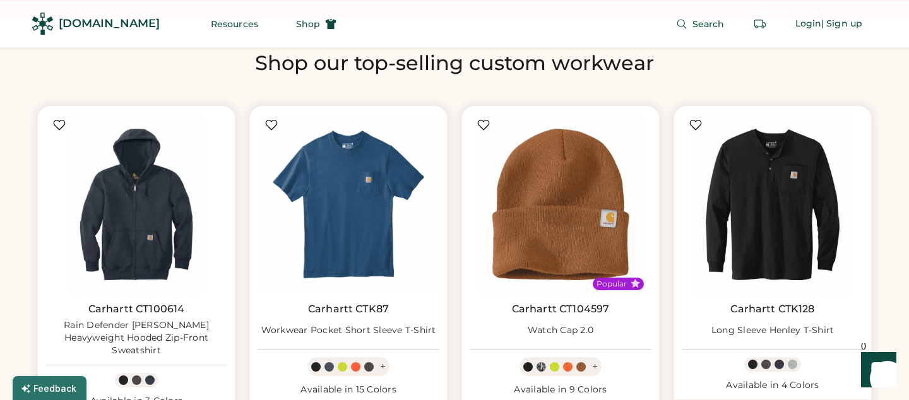
scroll to position [639, 0]
